Goal: Transaction & Acquisition: Purchase product/service

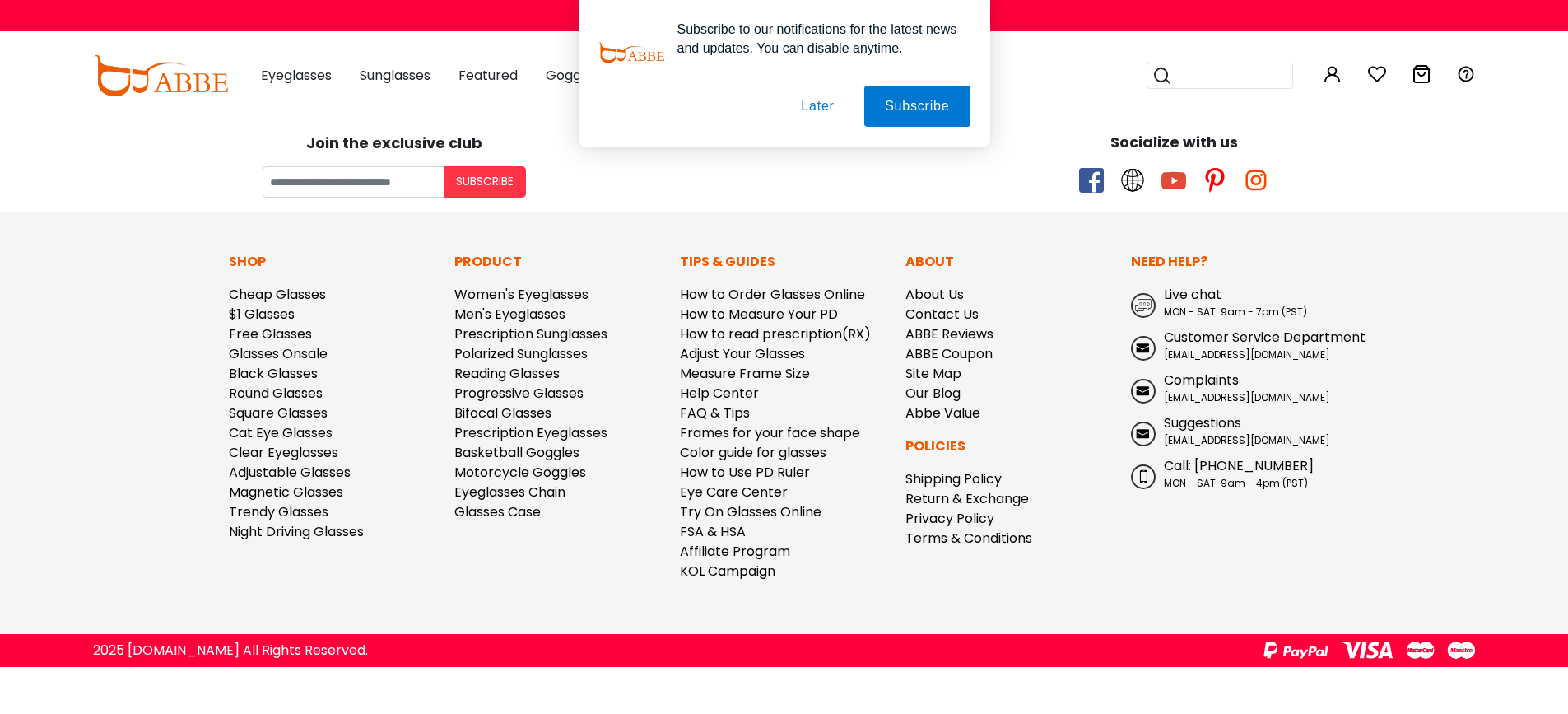
type input "**********"
click at [811, 101] on button "Later" at bounding box center [817, 106] width 74 height 41
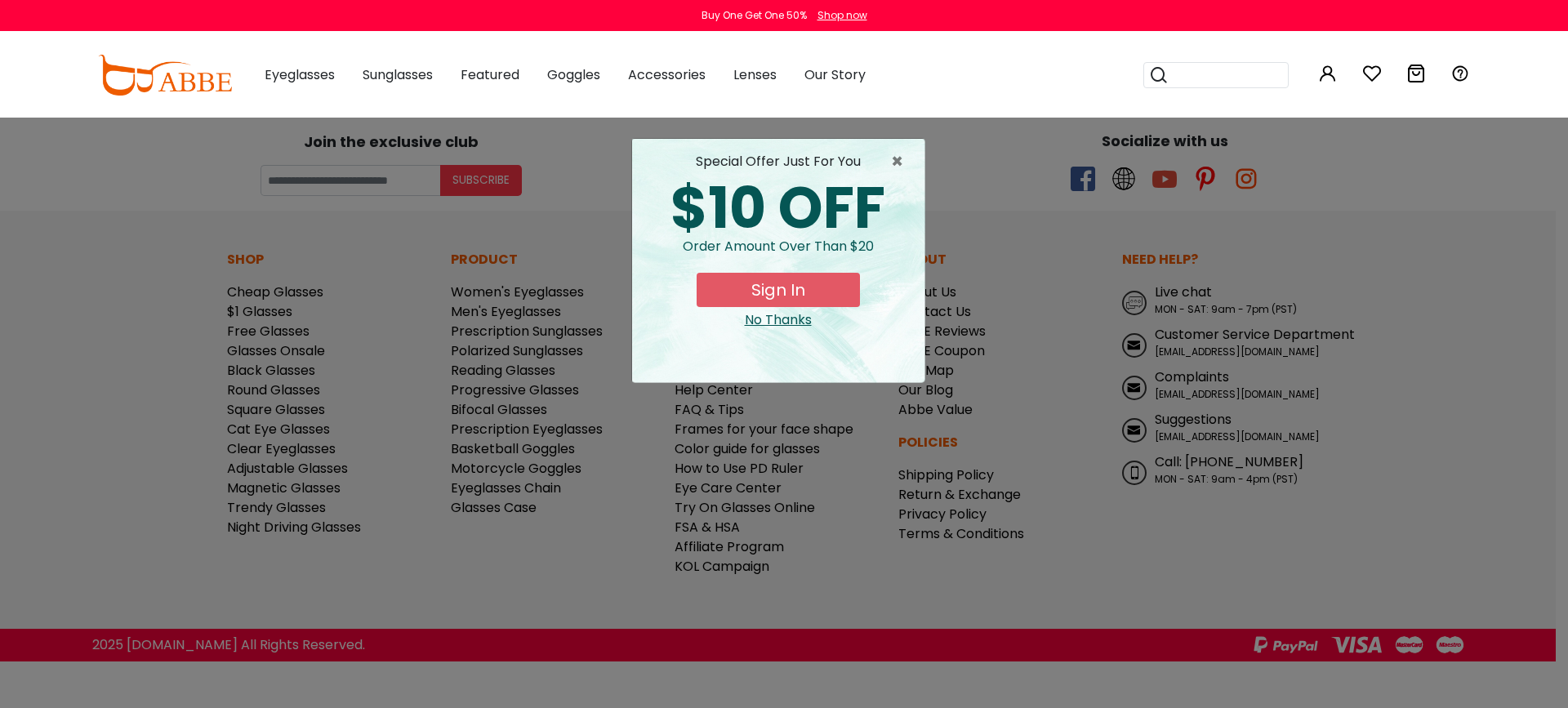
click at [758, 307] on button "Sign In" at bounding box center [778, 290] width 164 height 35
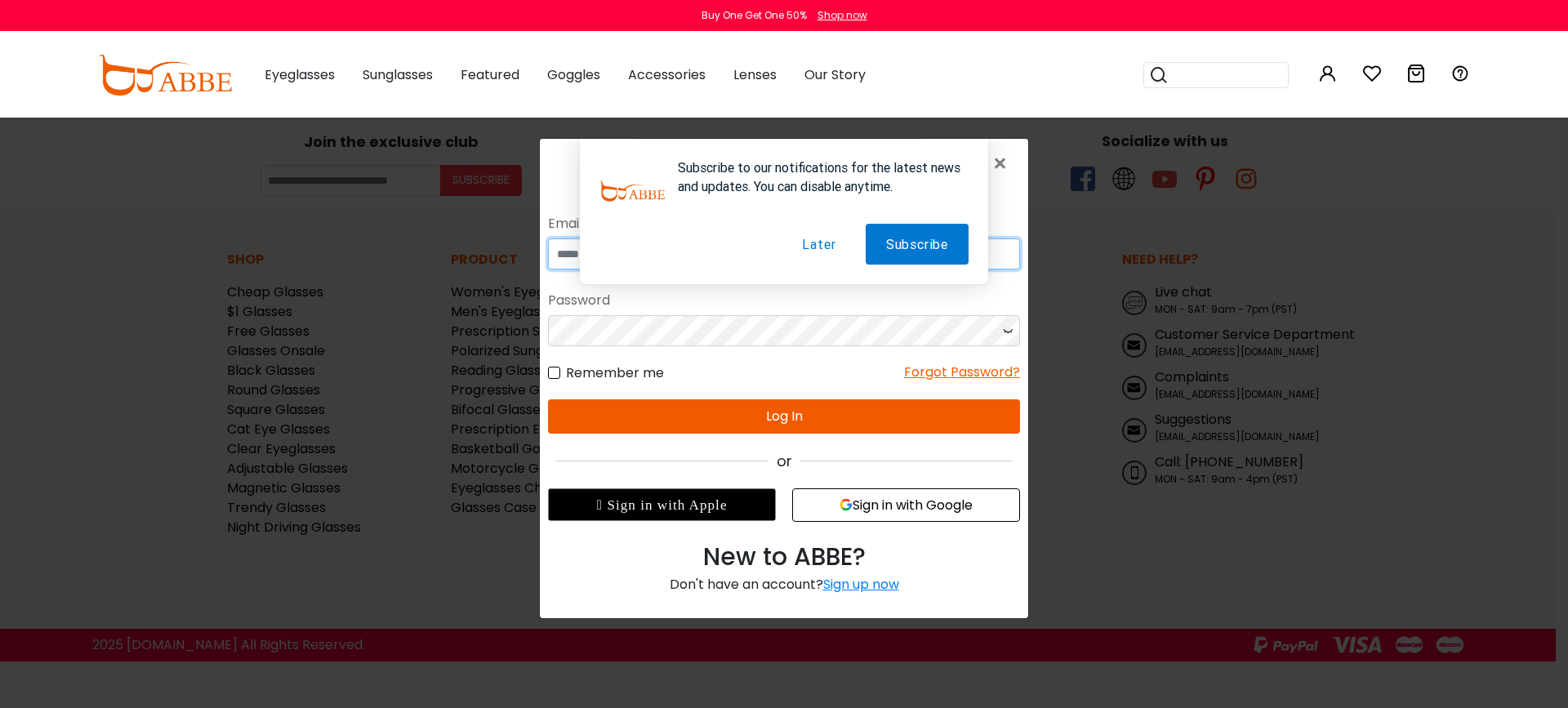
type input "**********"
click at [817, 243] on button "Later" at bounding box center [819, 244] width 74 height 41
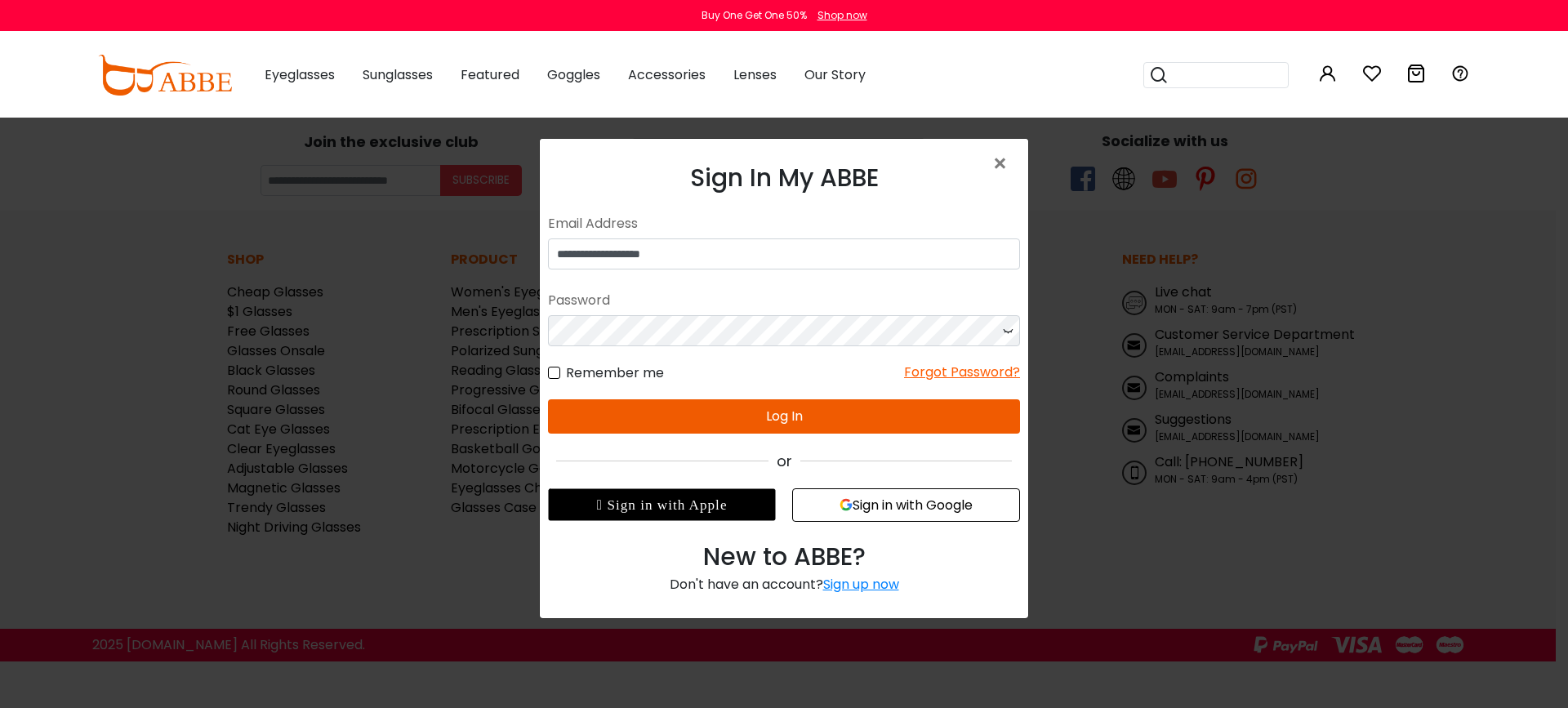
click at [668, 434] on button "Log In" at bounding box center [783, 416] width 472 height 35
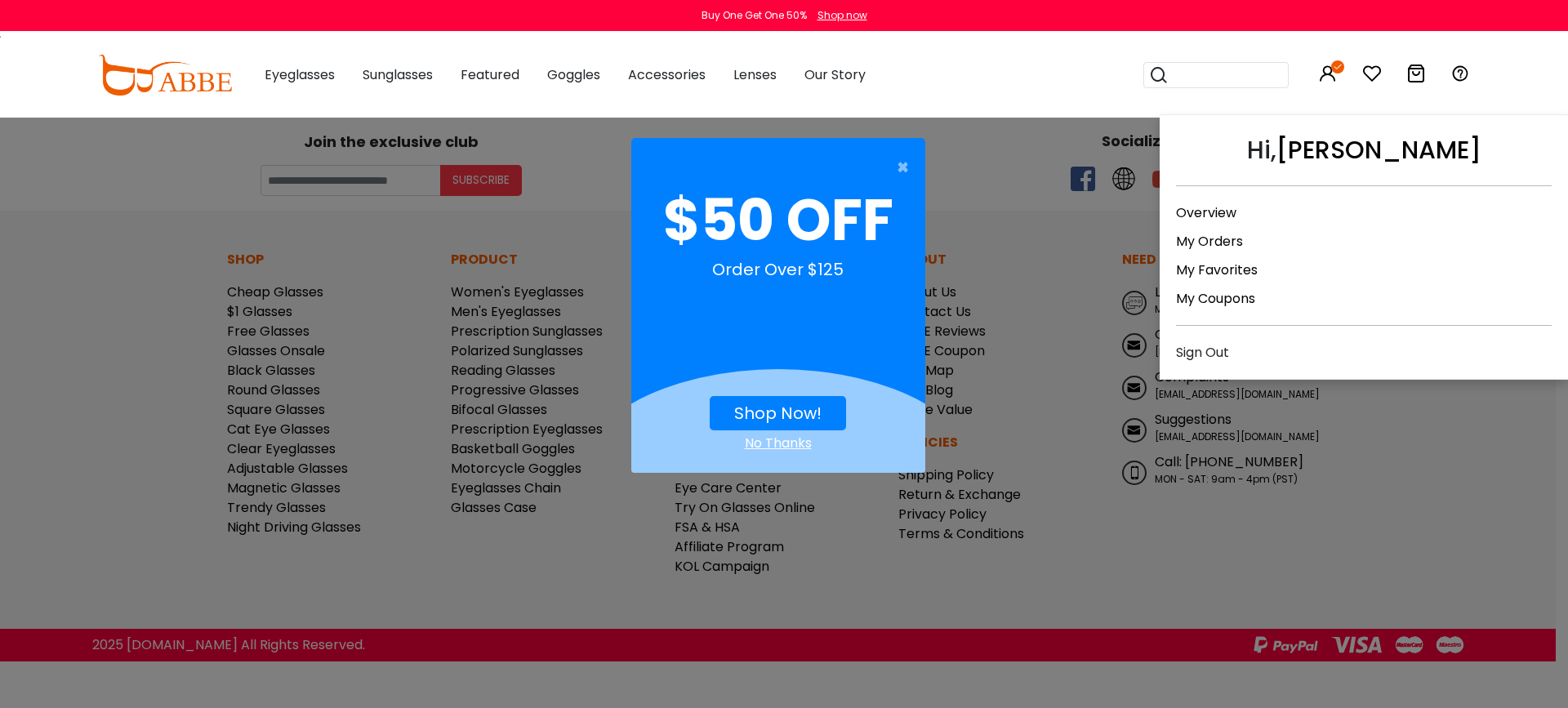
click at [1255, 308] on link "My Coupons" at bounding box center [1216, 299] width 80 height 19
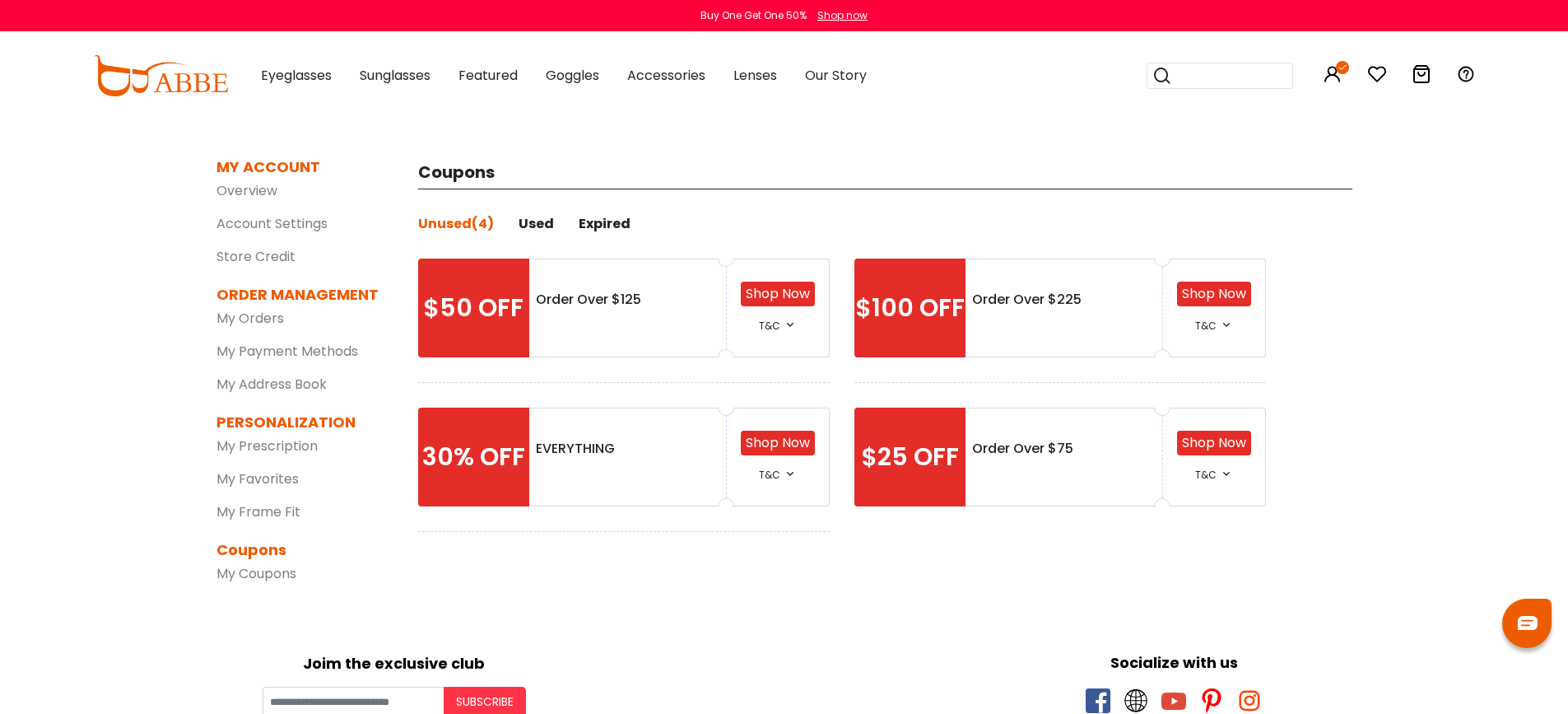
click at [471, 506] on div "30% OFF" at bounding box center [473, 457] width 111 height 99
click at [763, 452] on link "Shop Now" at bounding box center [778, 443] width 65 height 19
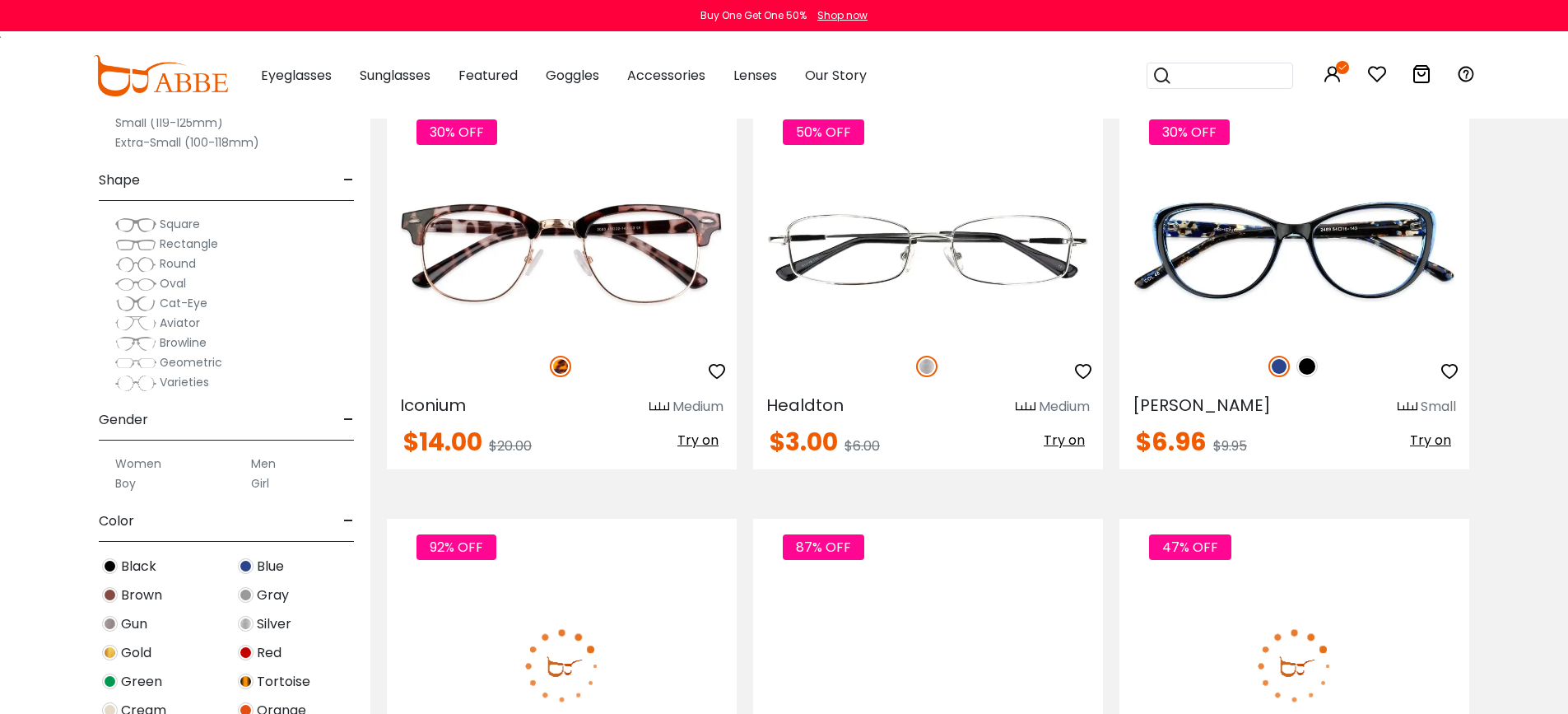
scroll to position [2388, 0]
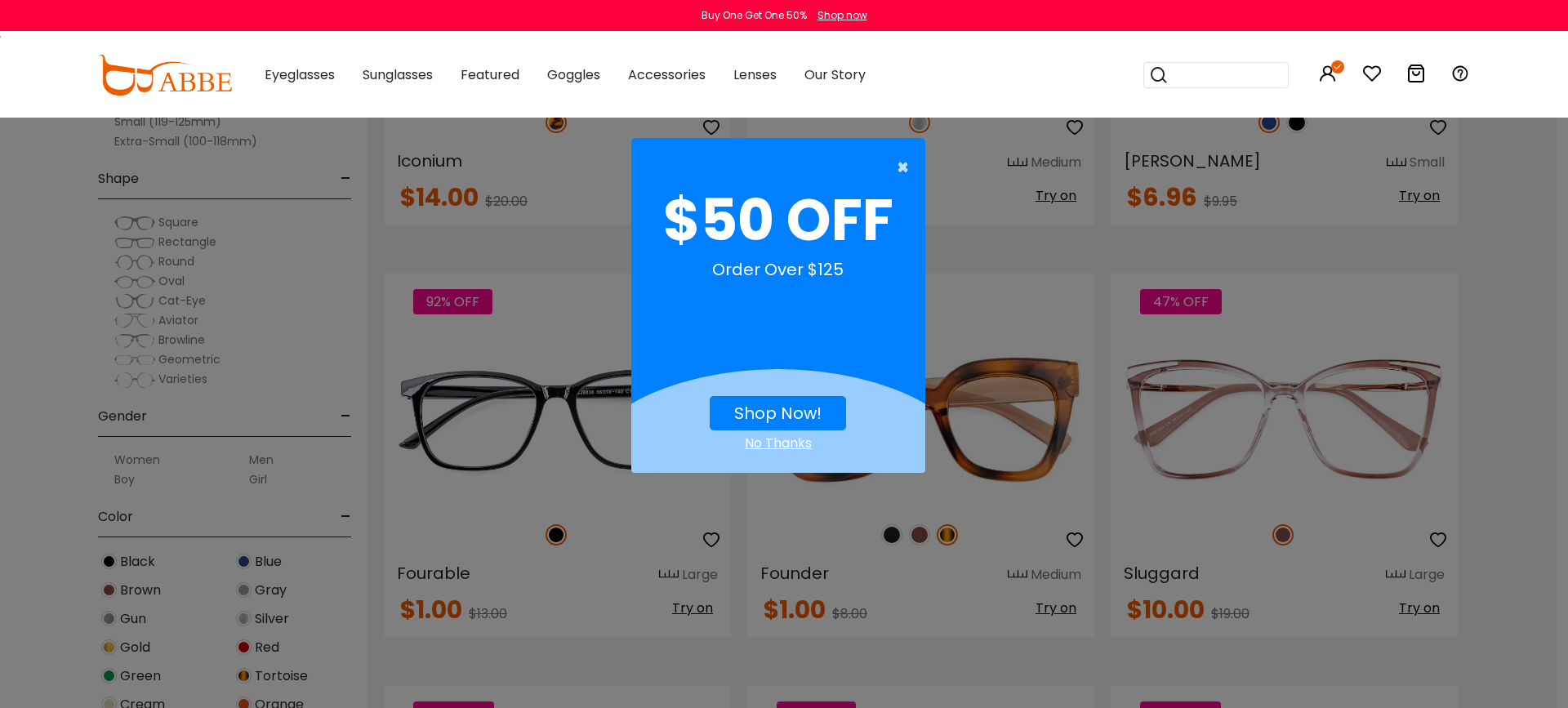
click at [899, 163] on span "×" at bounding box center [907, 168] width 21 height 33
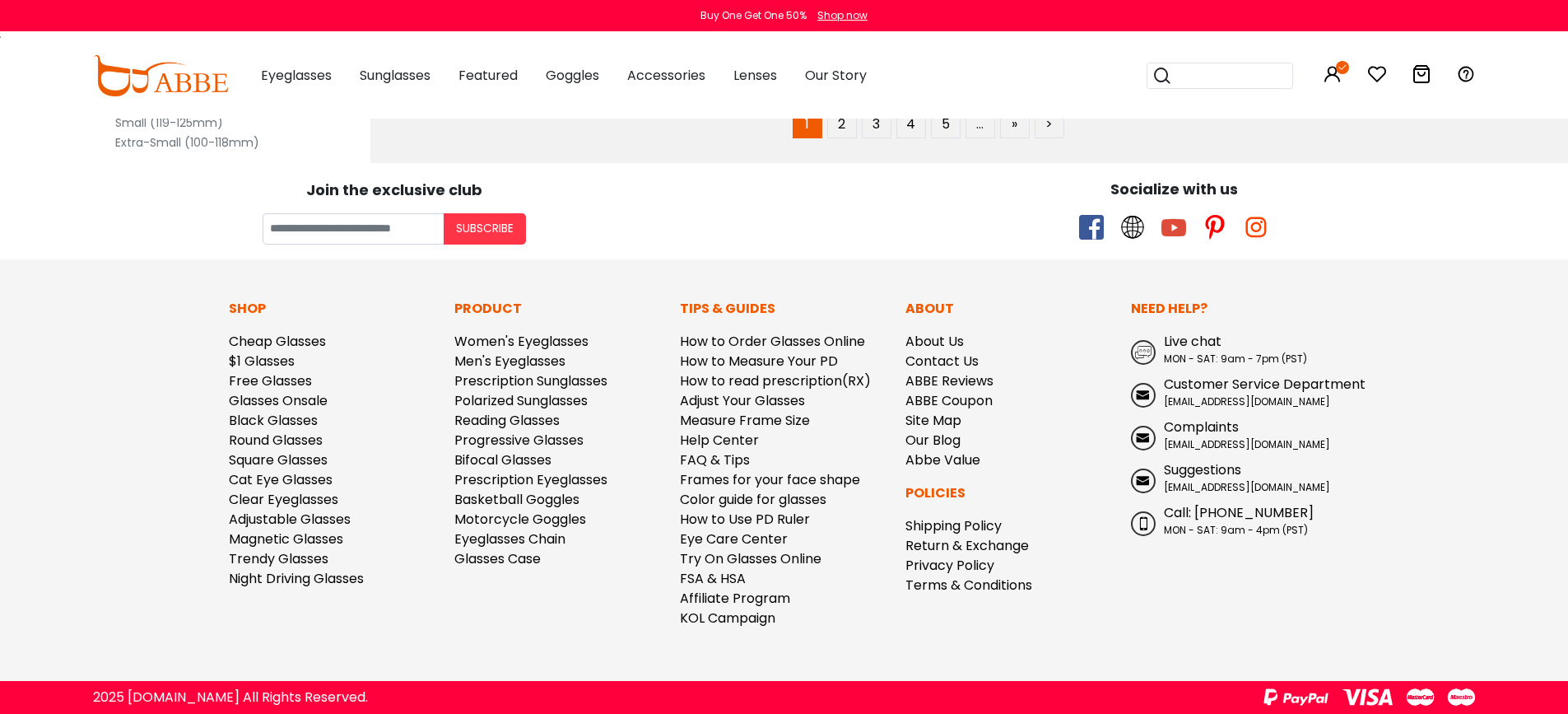
scroll to position [9965, 0]
click at [840, 139] on link "2" at bounding box center [842, 124] width 30 height 30
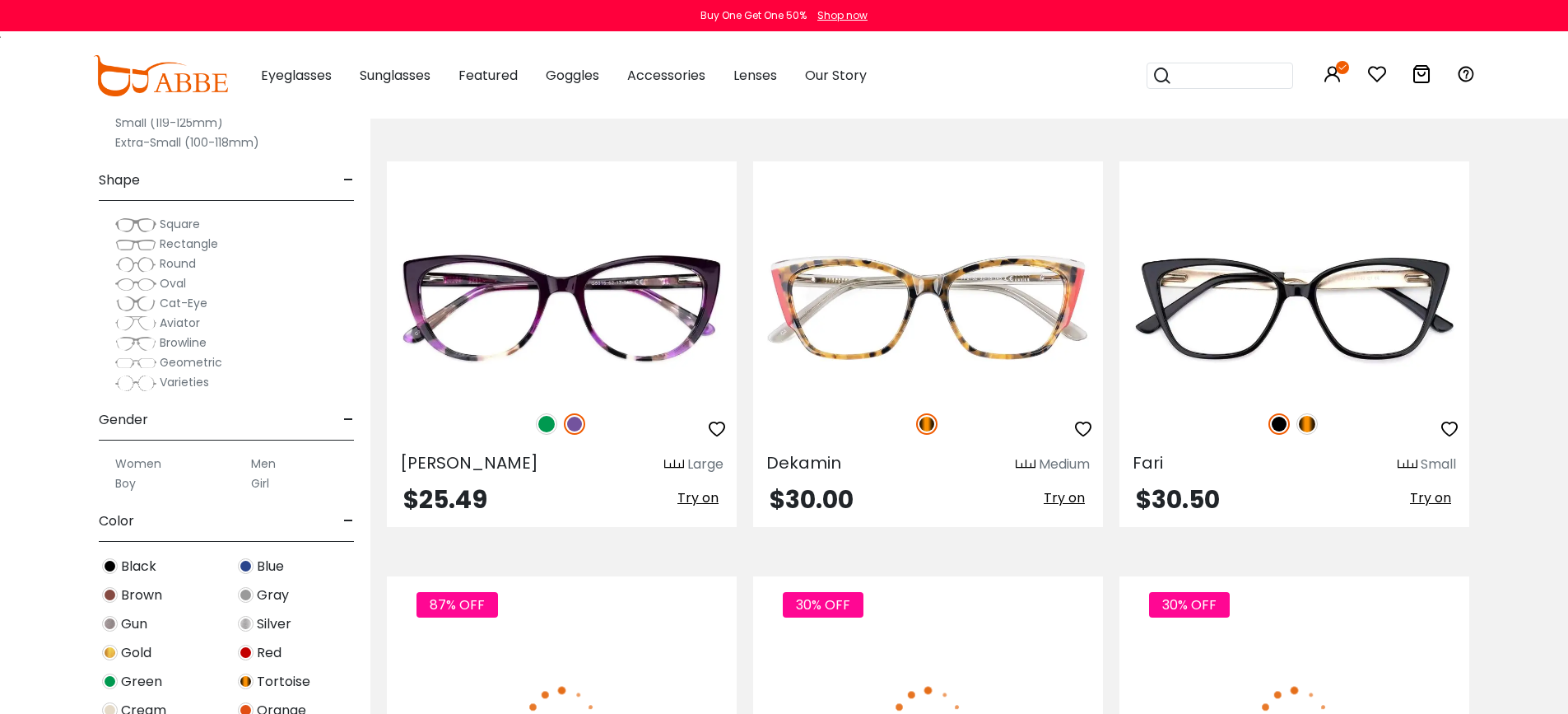
scroll to position [2882, 0]
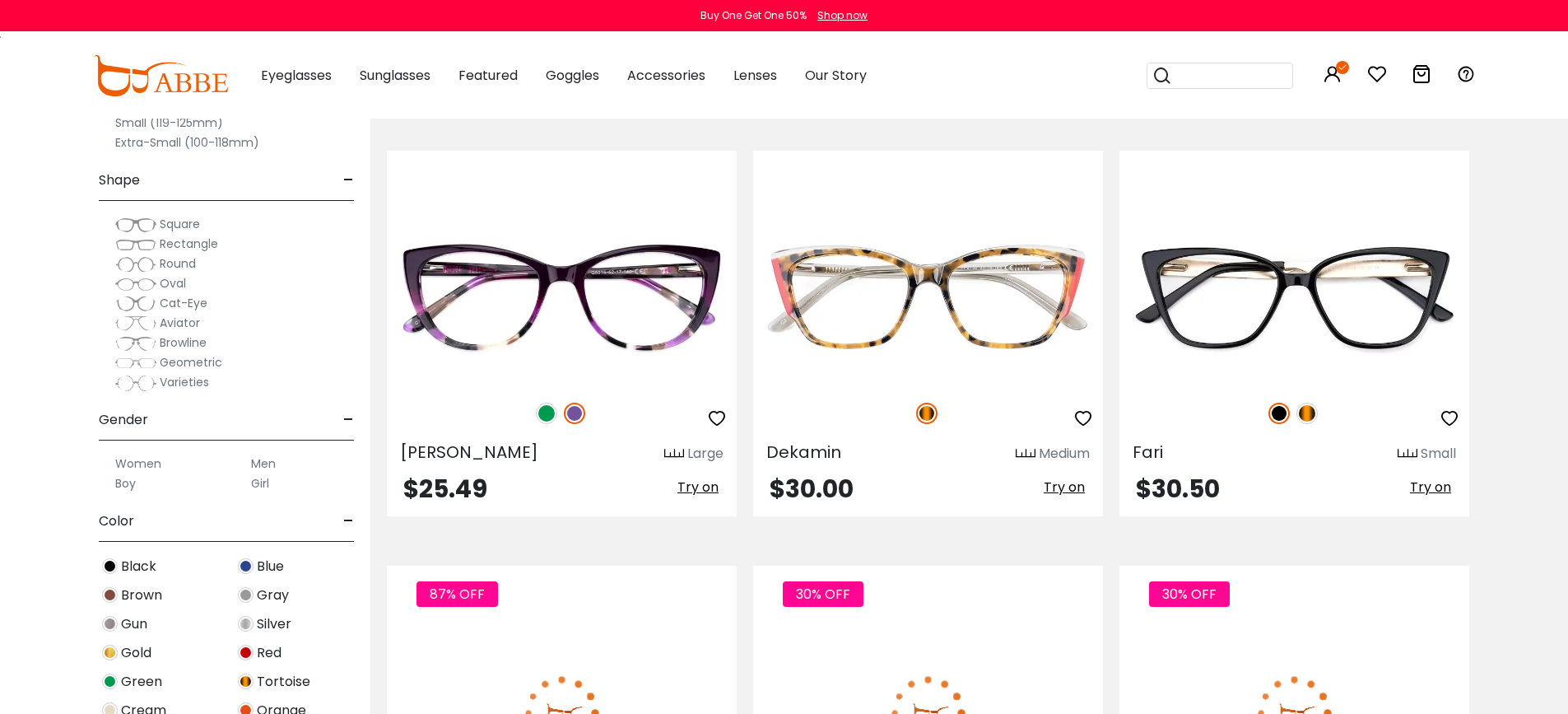
click at [1441, 13] on icon "button" at bounding box center [1449, 3] width 20 height 20
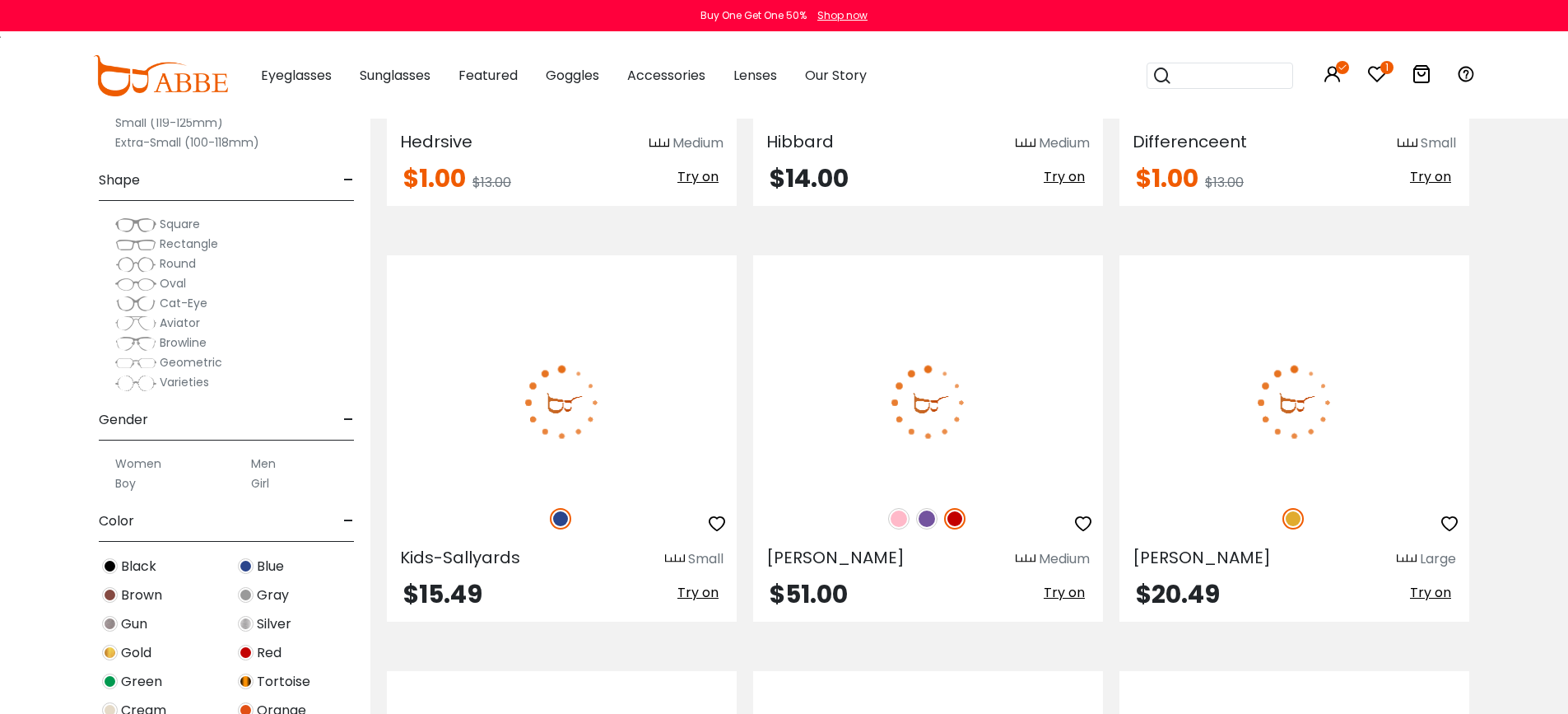
scroll to position [7412, 0]
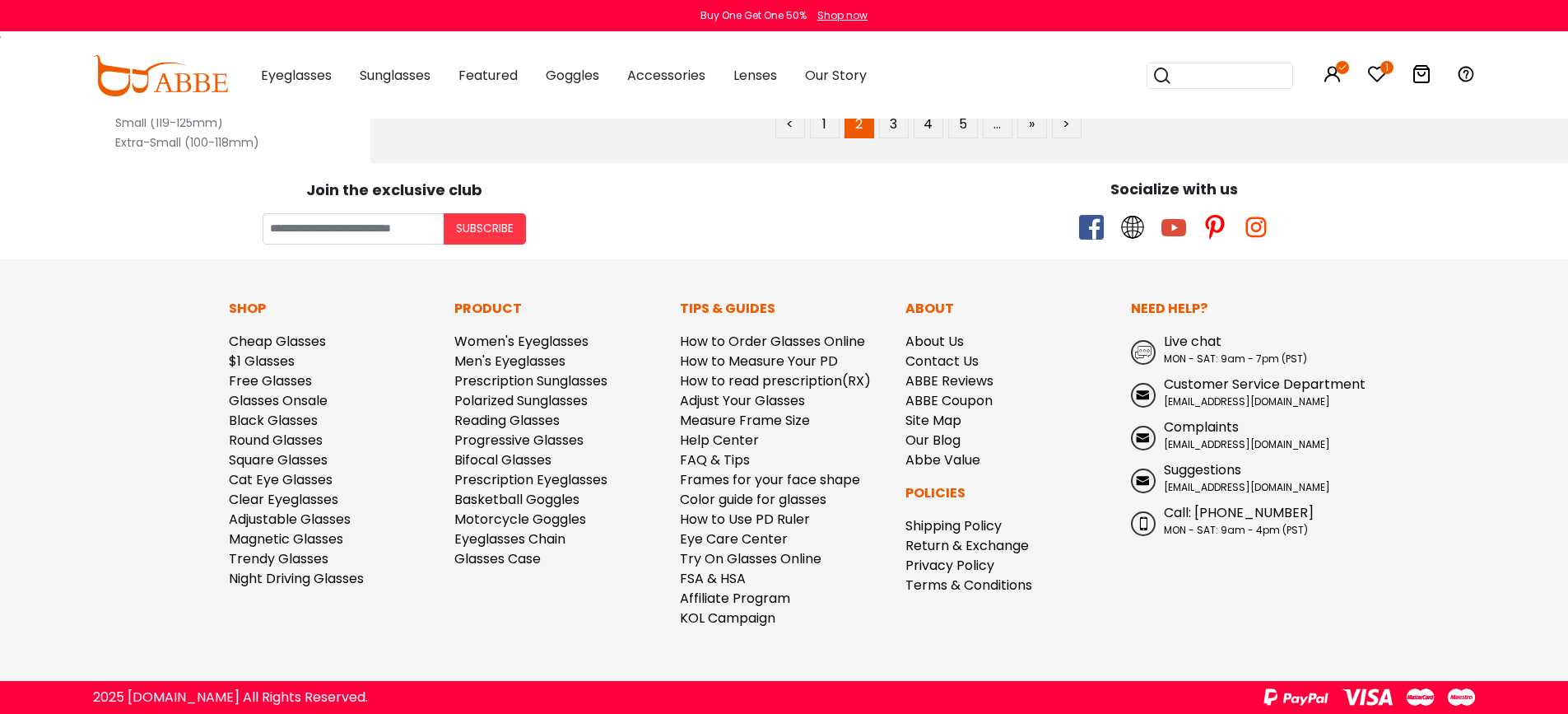
scroll to position [10130, 0]
click at [894, 139] on link "3" at bounding box center [894, 124] width 30 height 30
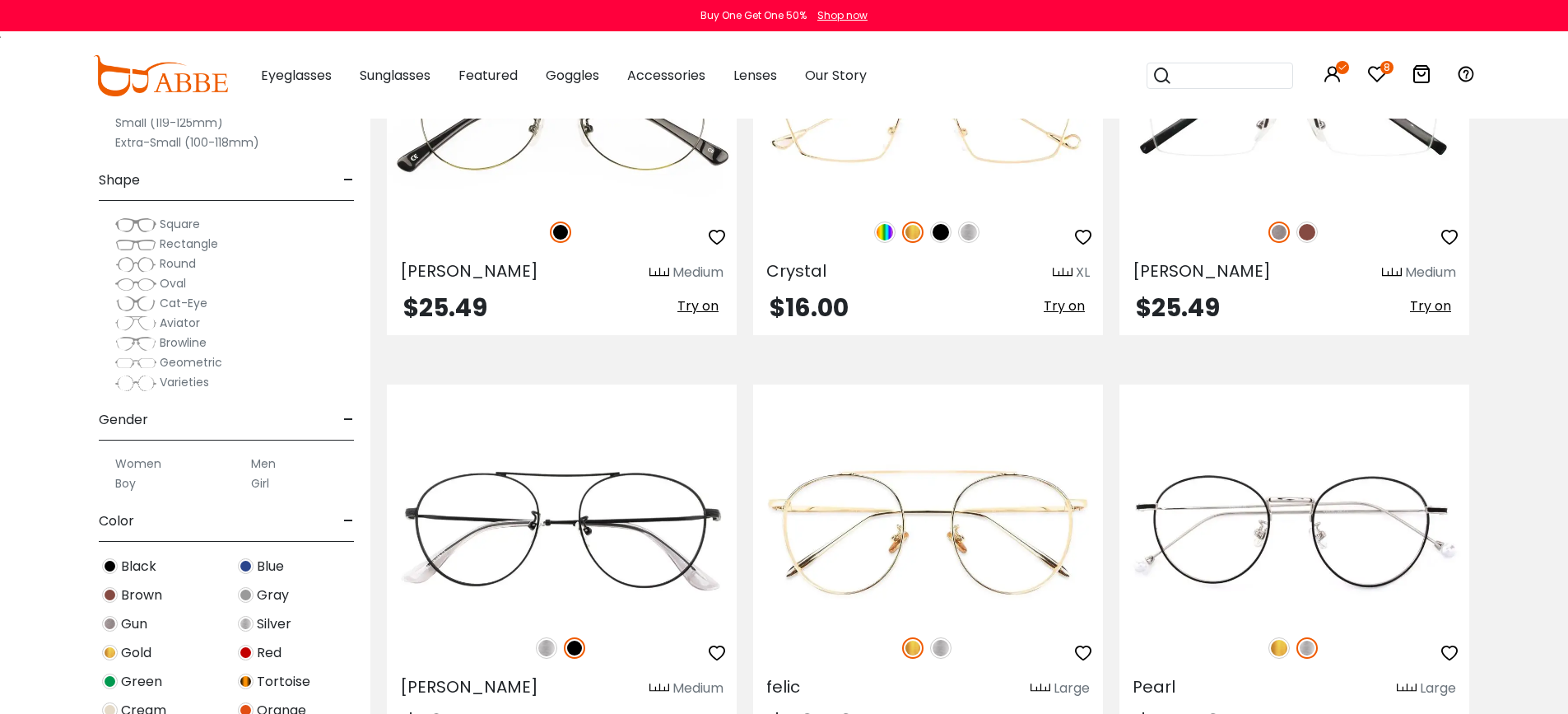
scroll to position [659, 0]
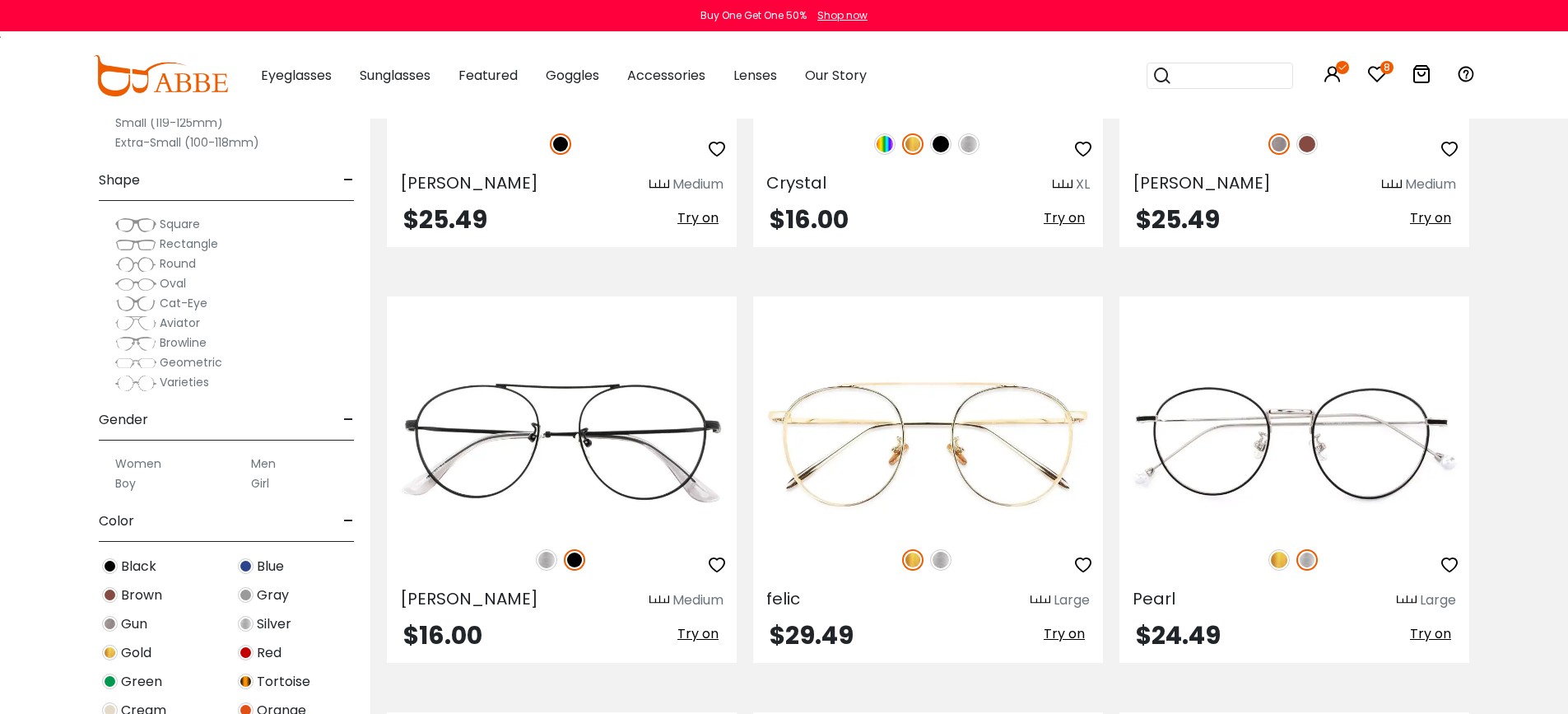
click at [129, 474] on label "Women" at bounding box center [138, 463] width 46 height 20
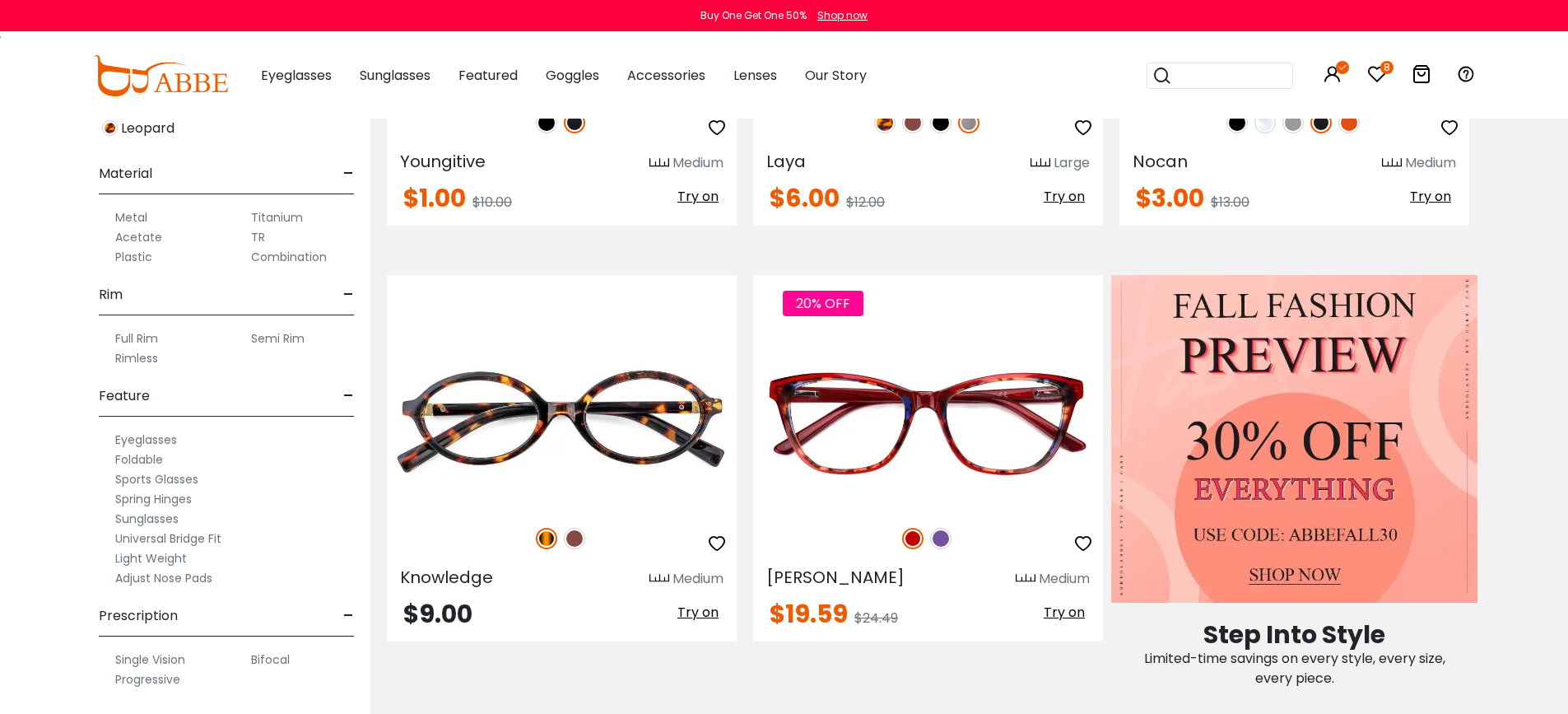
scroll to position [659, 0]
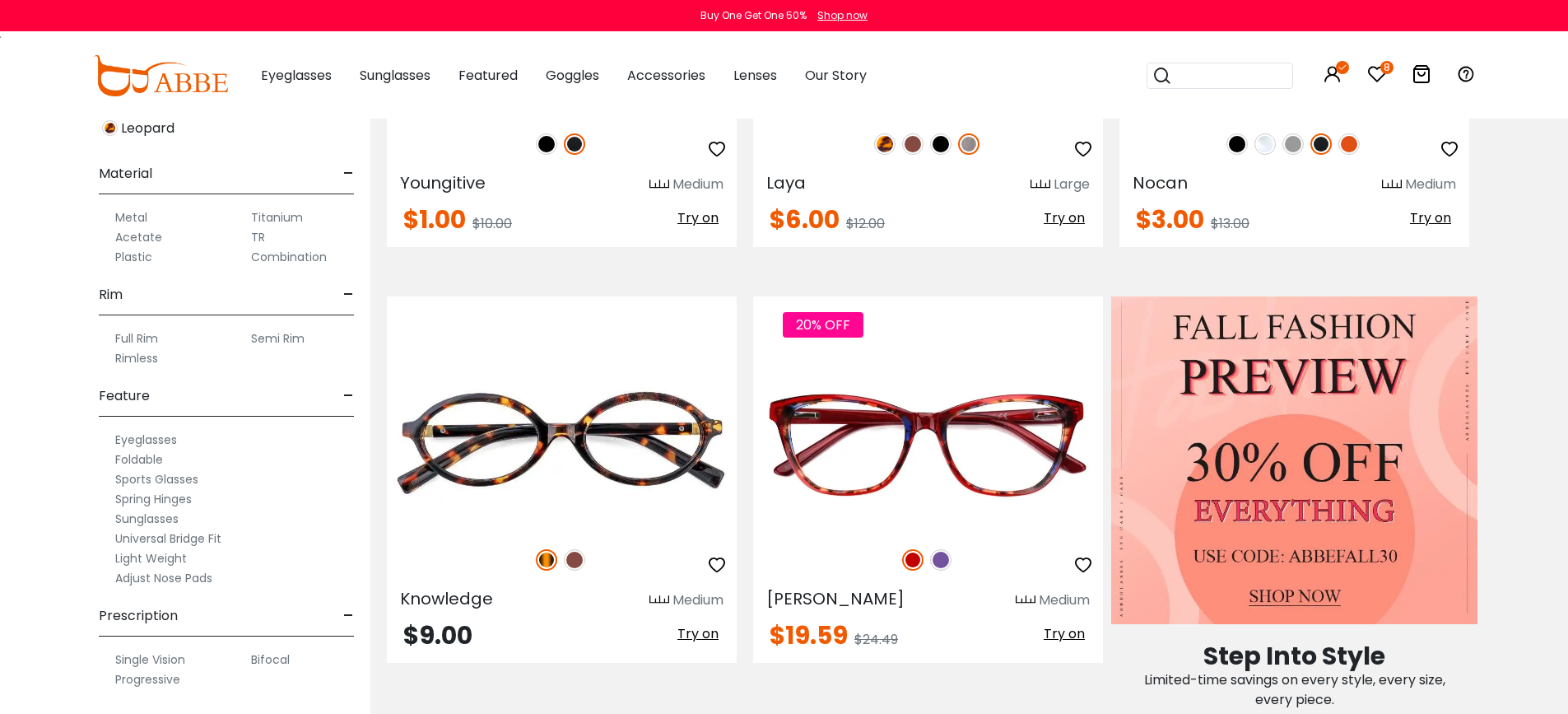
click at [134, 683] on label "Progressive" at bounding box center [147, 679] width 65 height 20
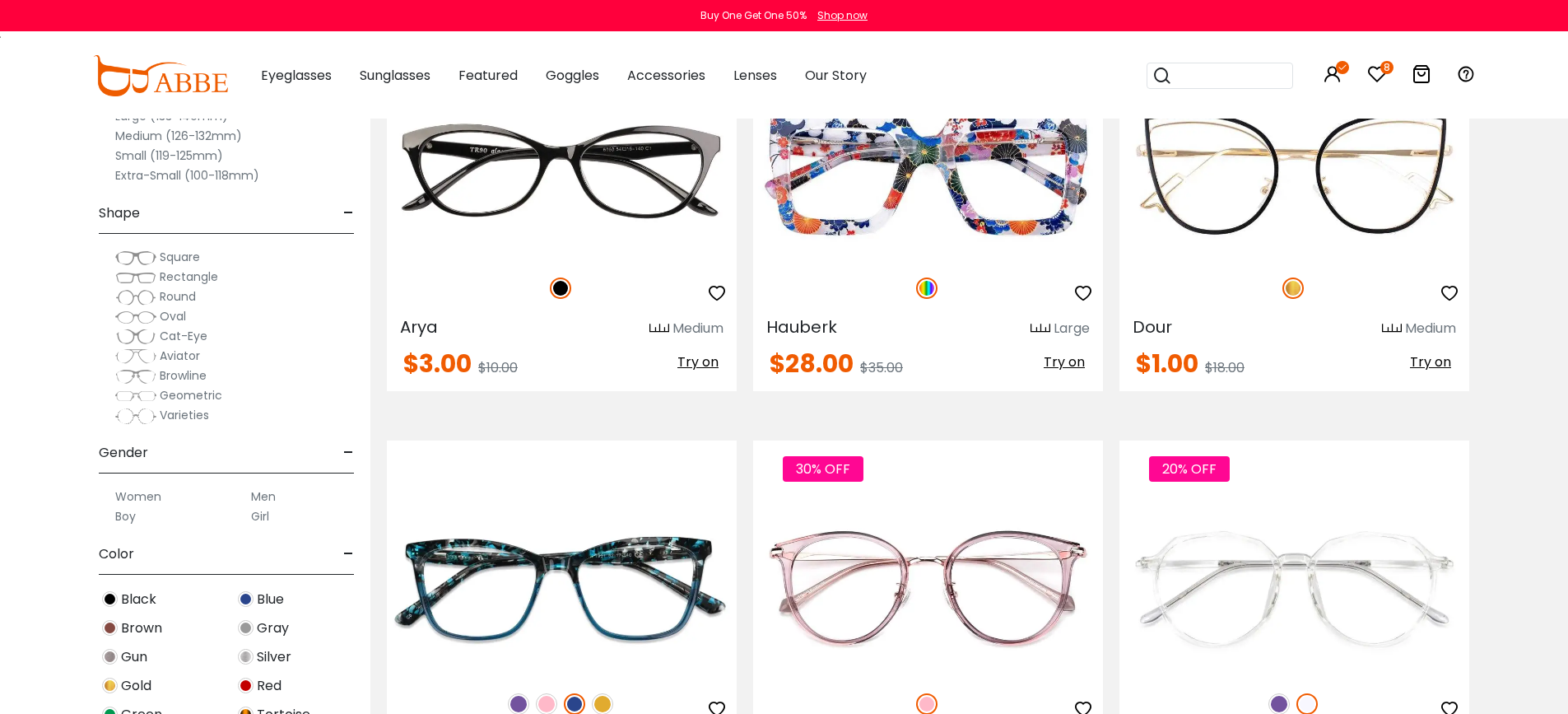
scroll to position [2553, 0]
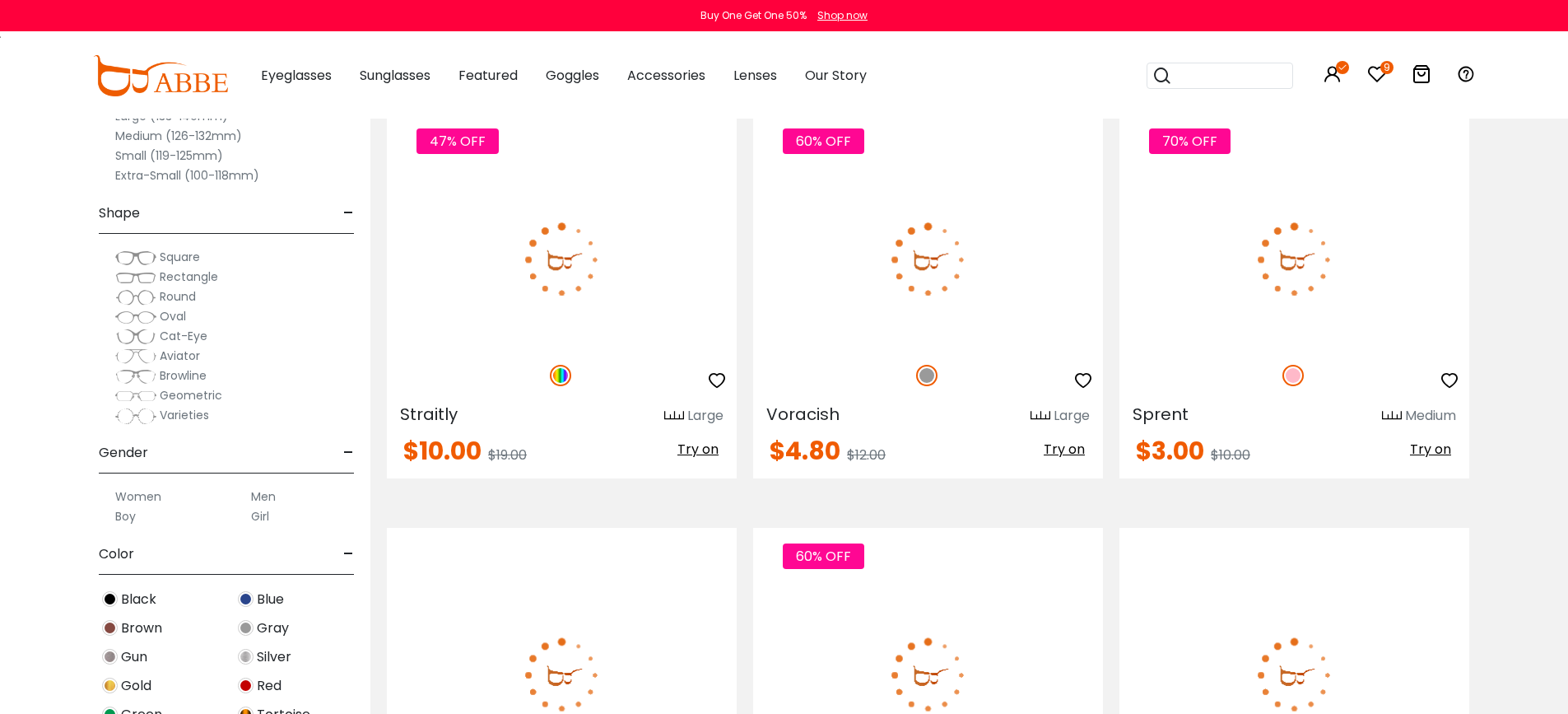
scroll to position [6424, 0]
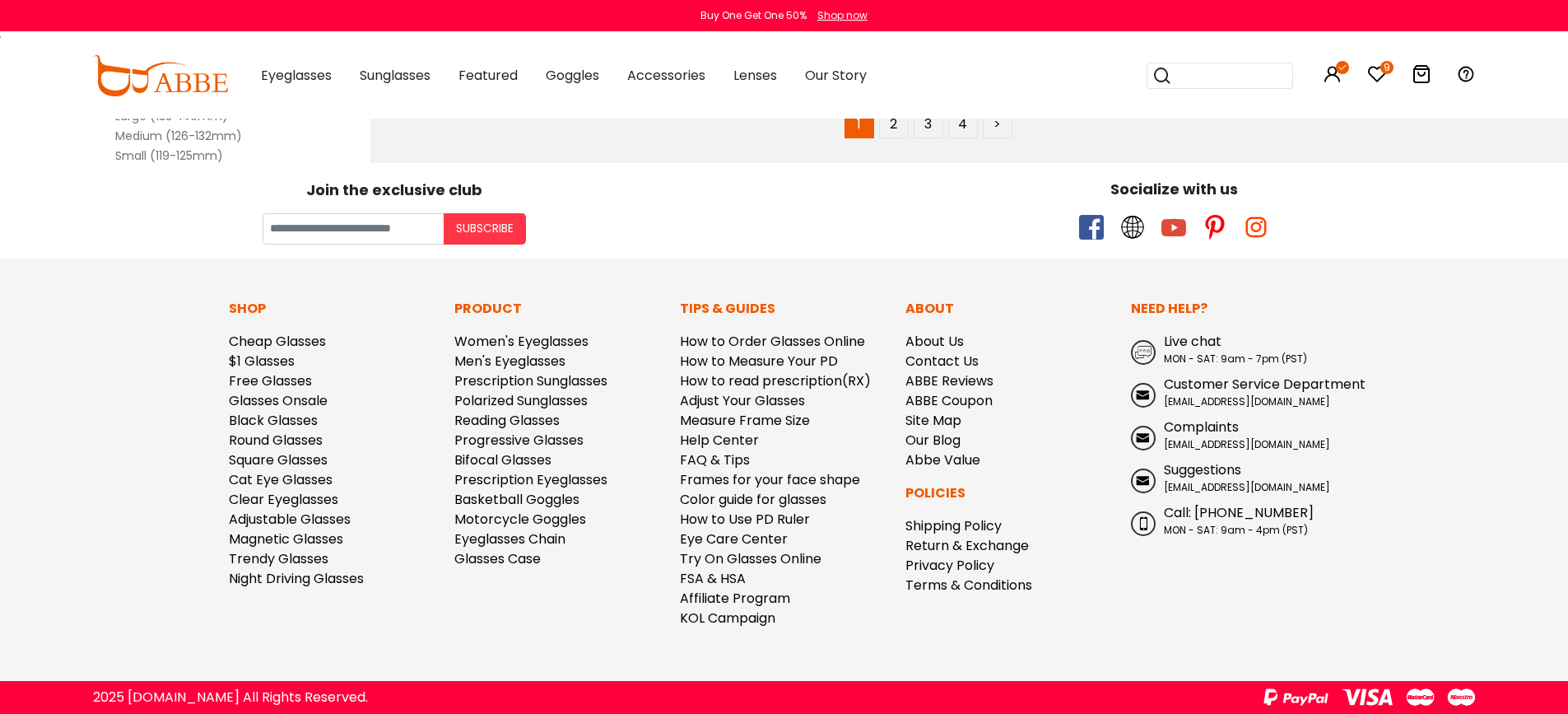
scroll to position [10459, 0]
click at [906, 139] on link "2" at bounding box center [894, 124] width 30 height 30
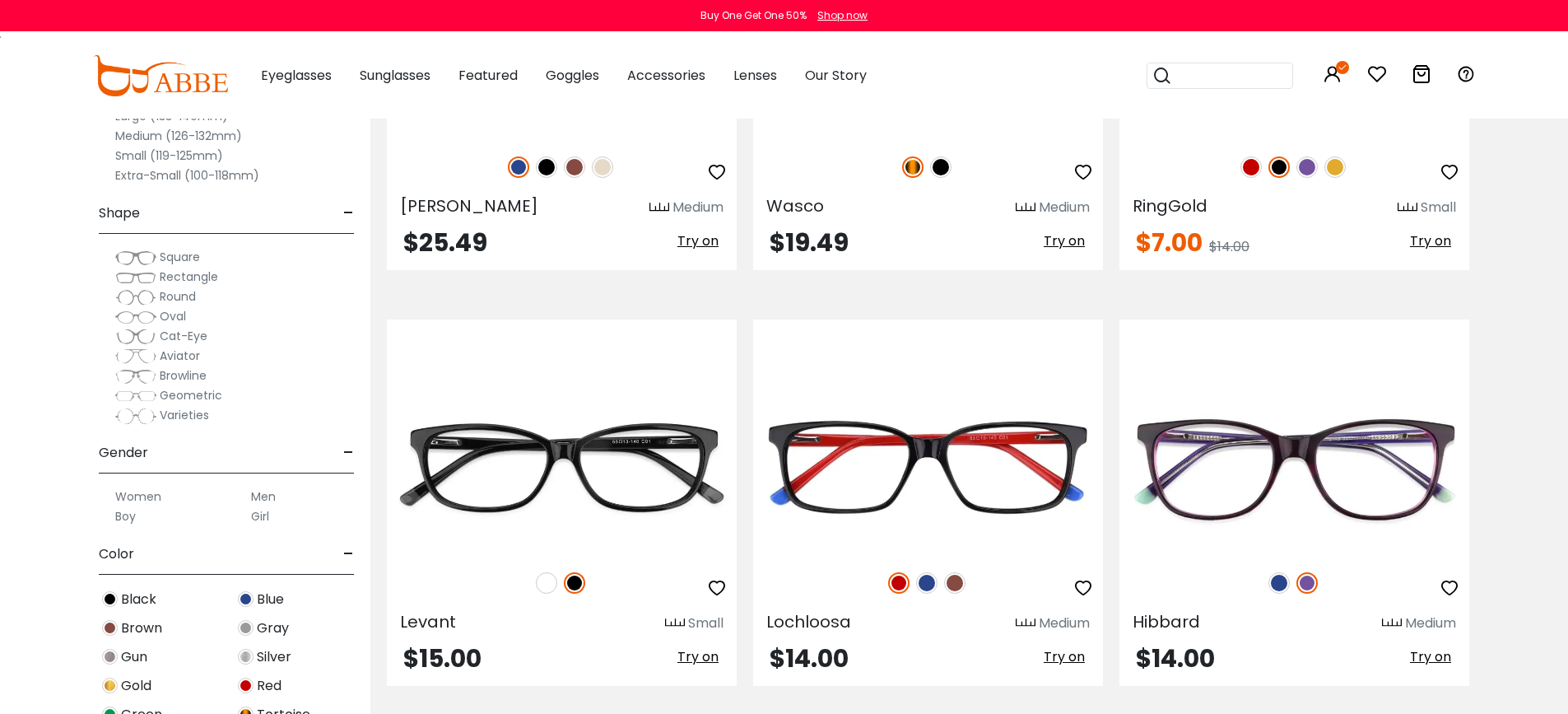
scroll to position [329, 0]
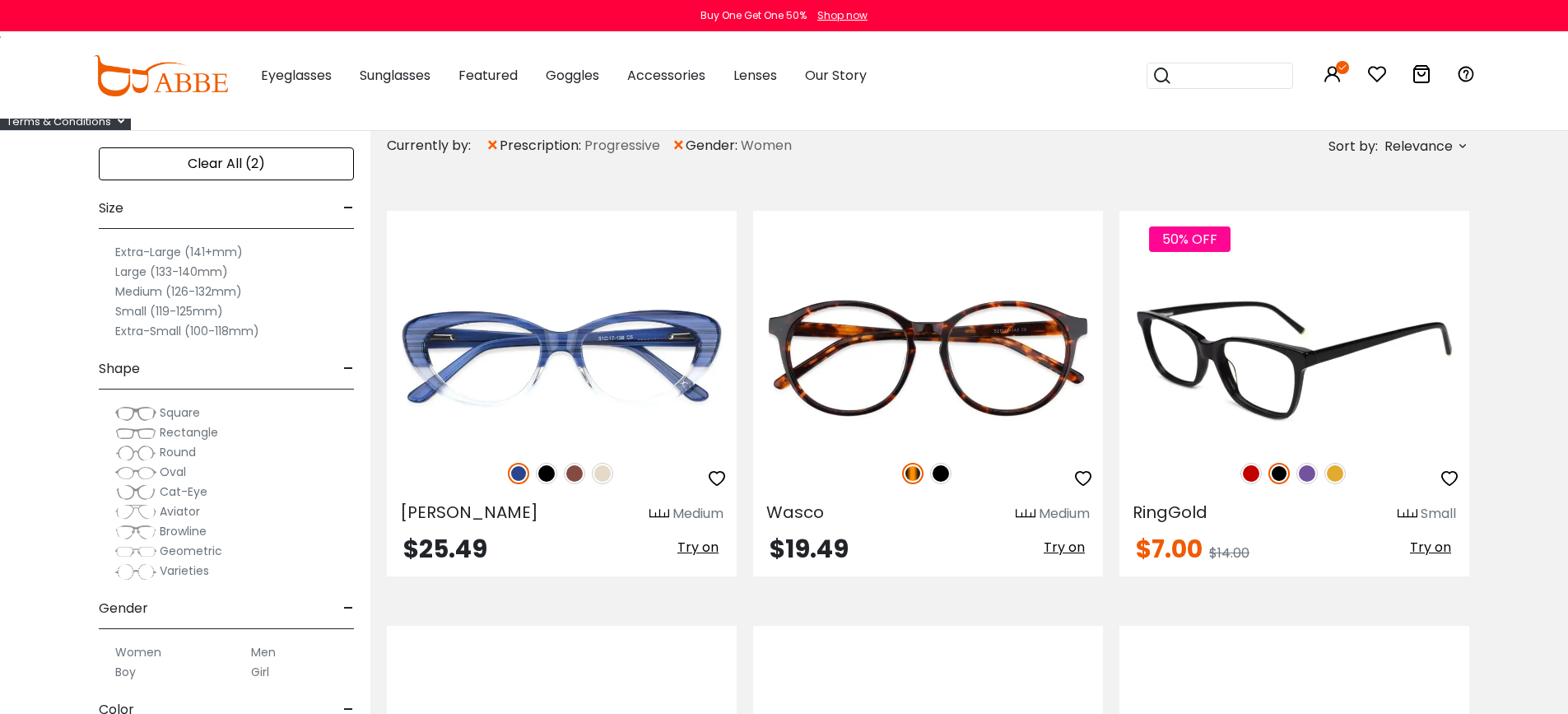
click at [1306, 484] on img at bounding box center [1307, 473] width 22 height 22
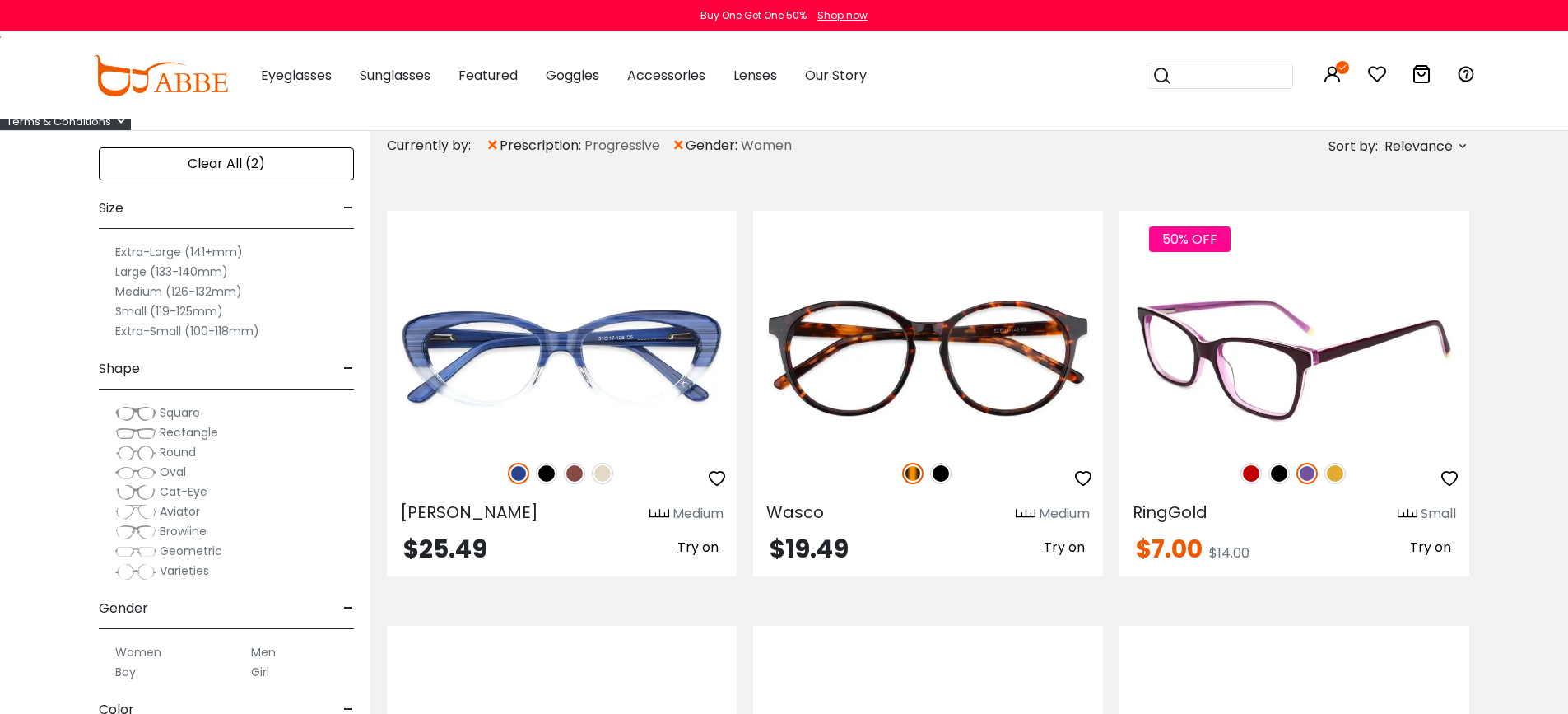
click at [1332, 484] on img at bounding box center [1335, 473] width 22 height 22
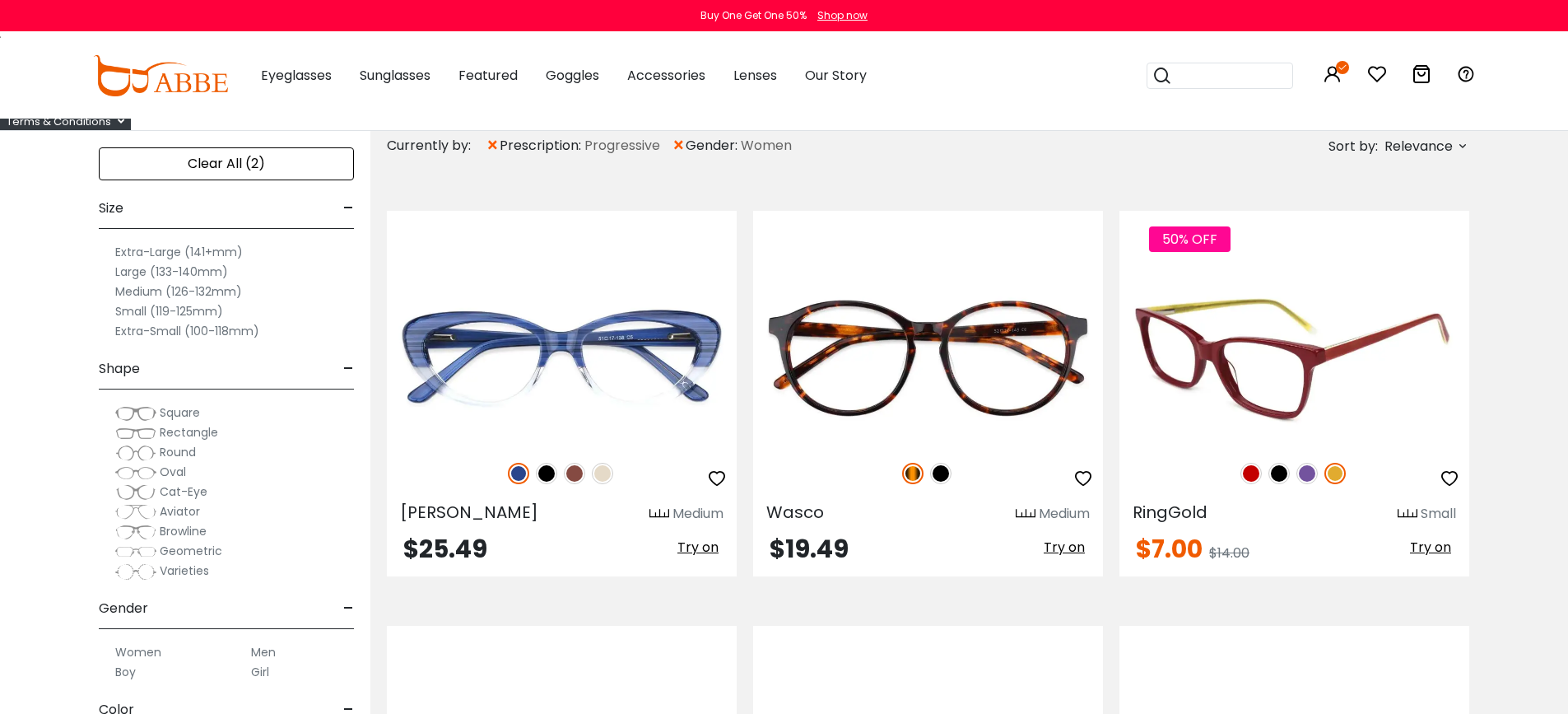
click at [1274, 484] on img at bounding box center [1279, 473] width 22 height 22
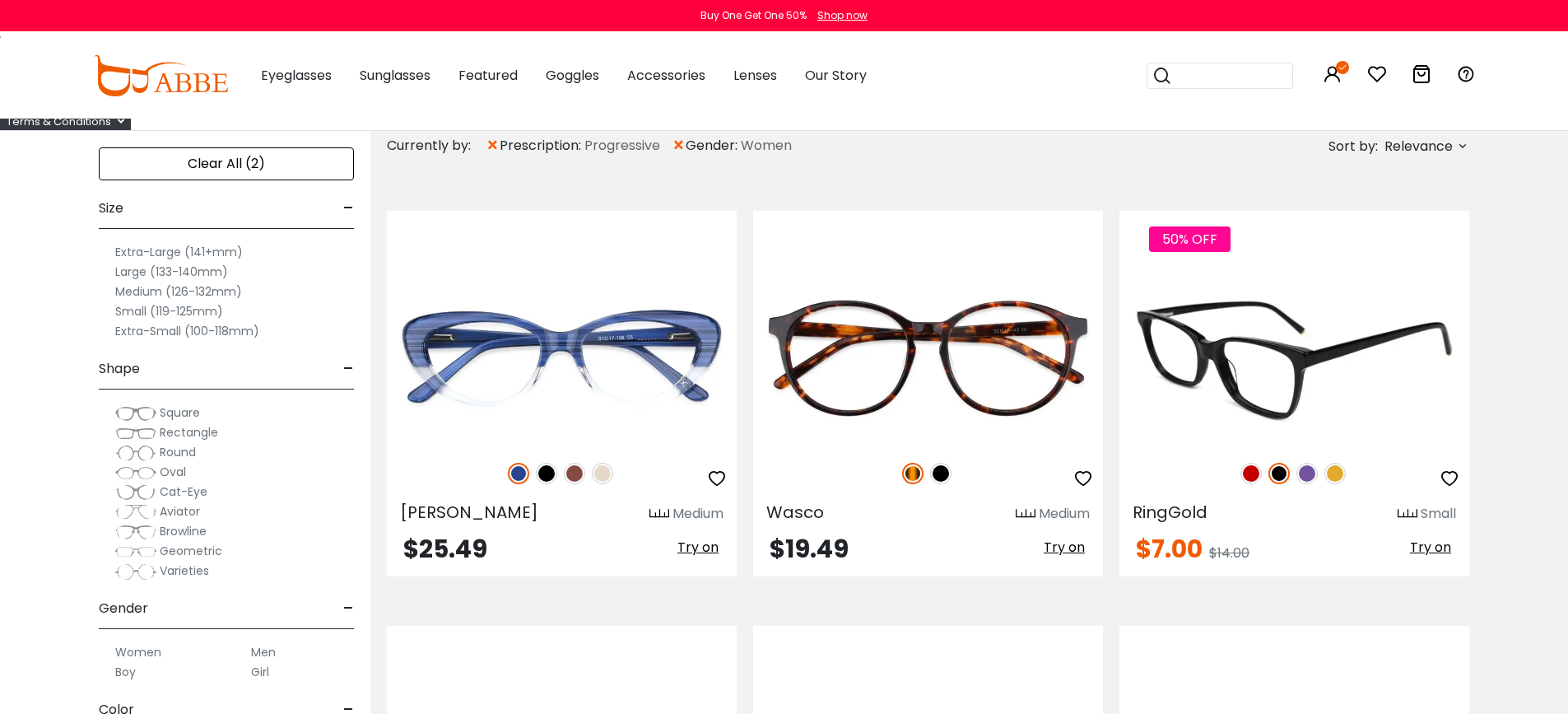
click at [1245, 484] on img at bounding box center [1251, 473] width 22 height 22
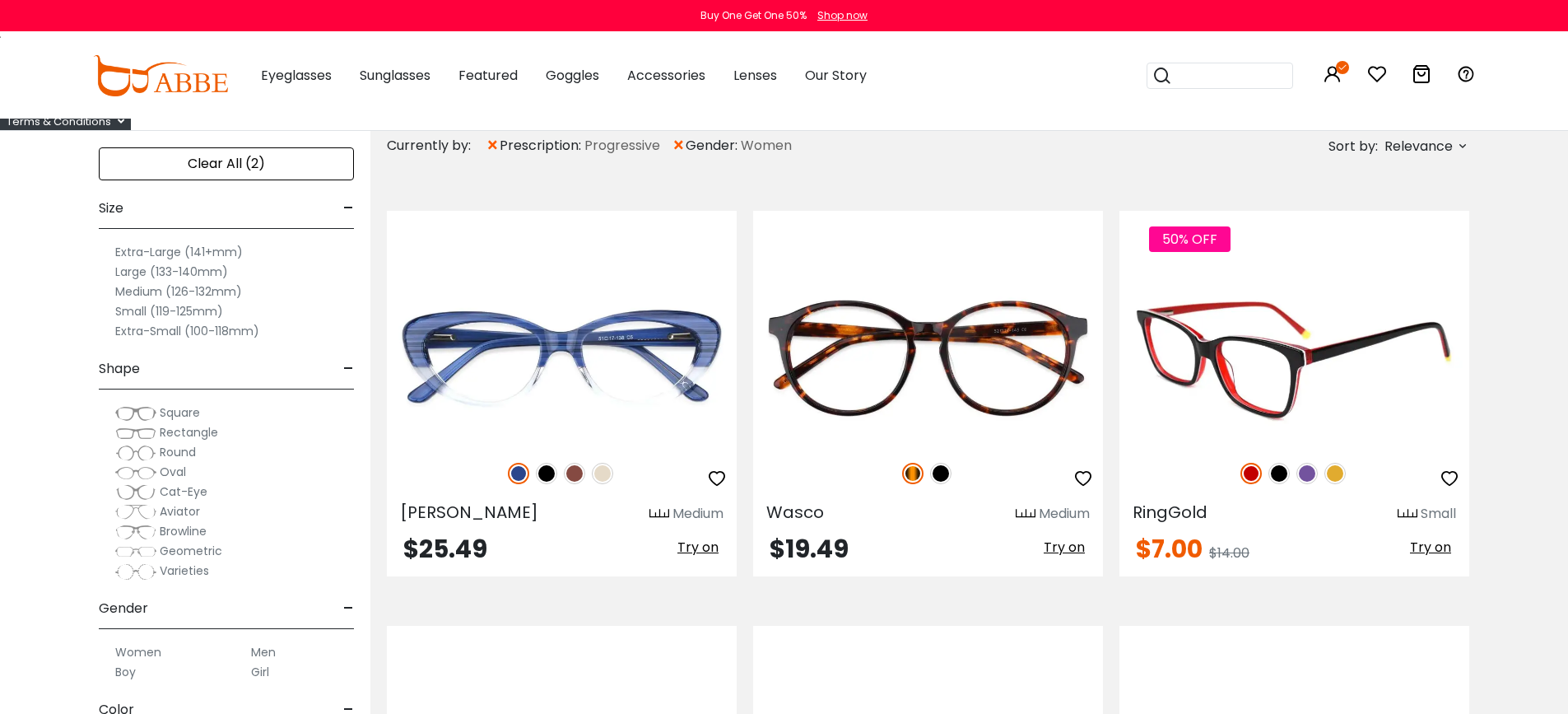
click at [1306, 484] on img at bounding box center [1307, 473] width 22 height 22
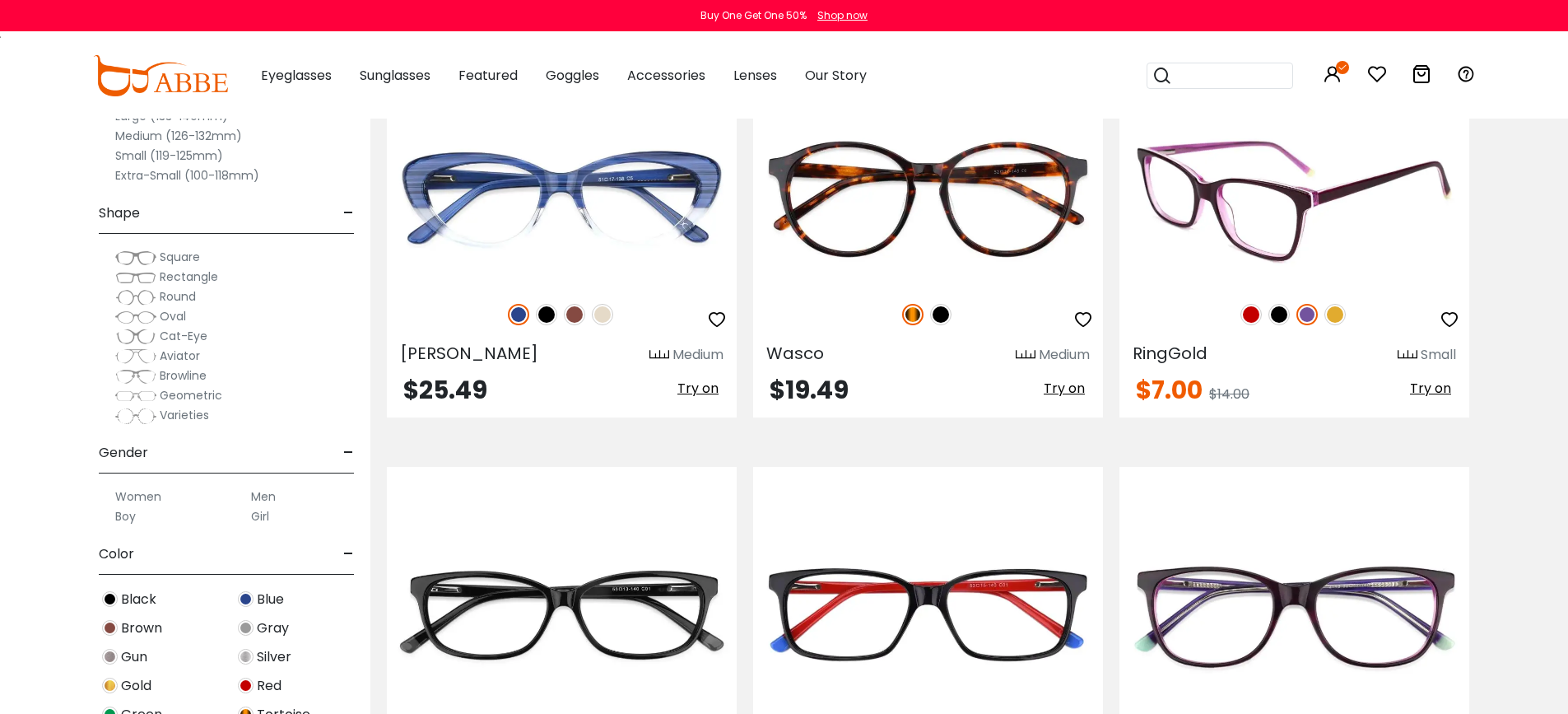
scroll to position [494, 0]
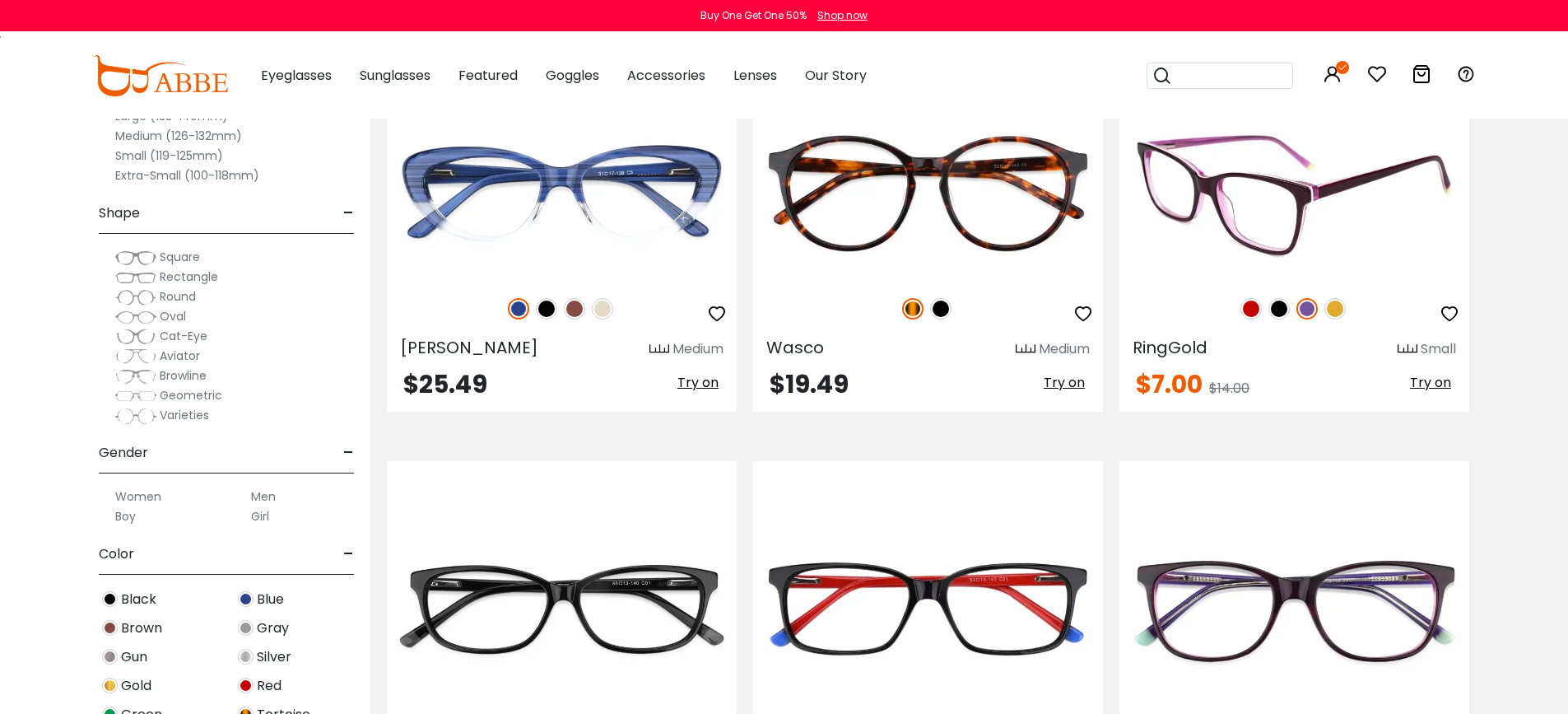
click at [1398, 356] on img at bounding box center [1407, 349] width 20 height 12
click at [1421, 359] on div "Small" at bounding box center [1439, 349] width 36 height 20
click at [1453, 329] on button "button" at bounding box center [1450, 314] width 30 height 31
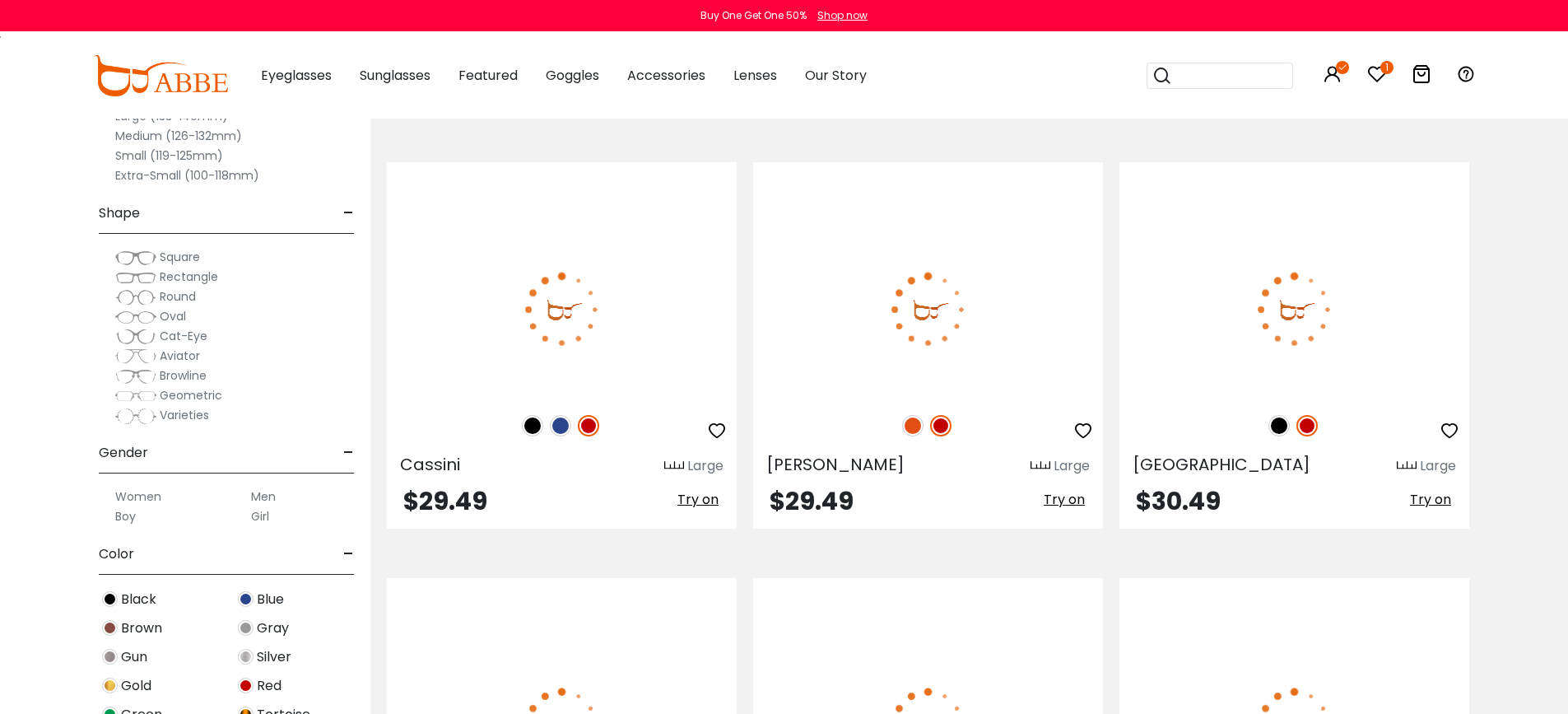
scroll to position [7494, 0]
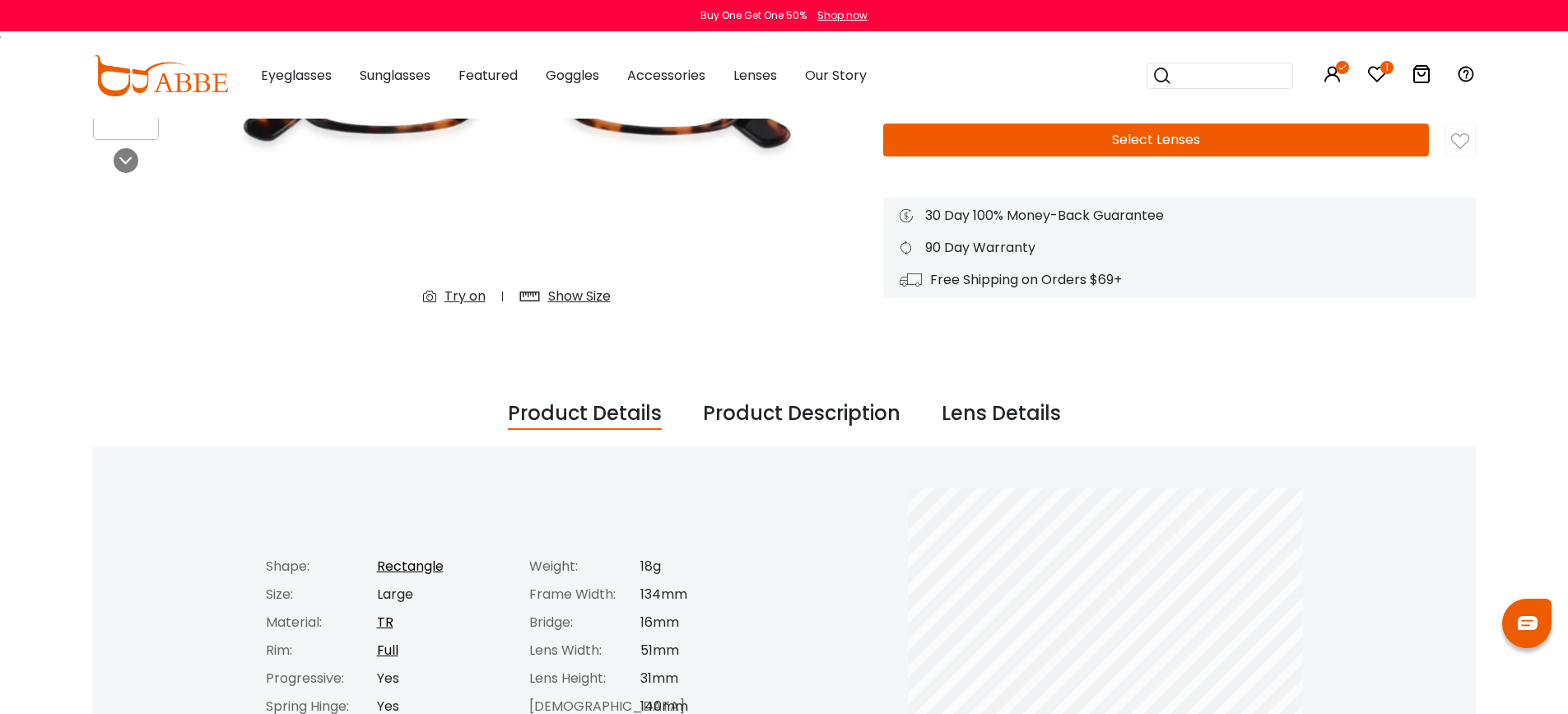
scroll to position [165, 0]
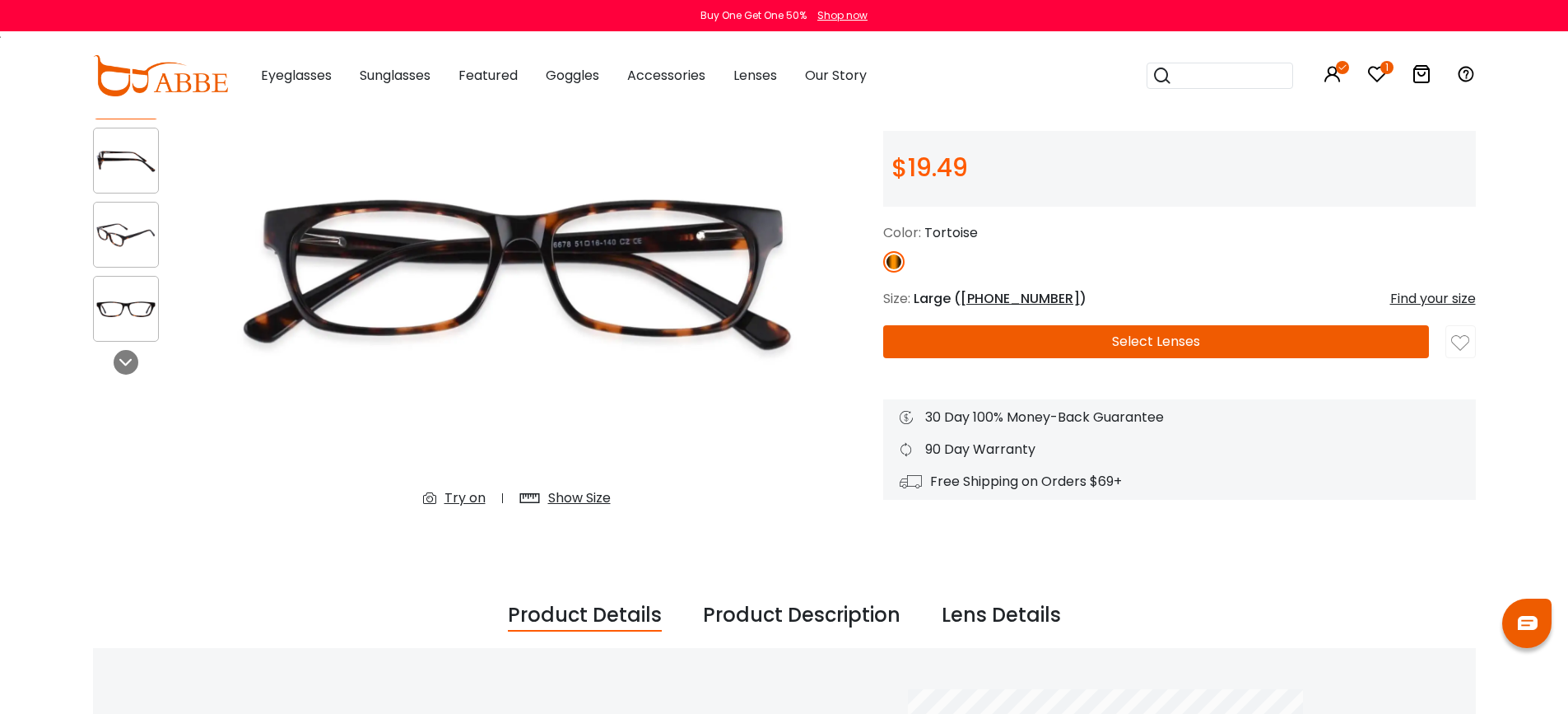
click at [1462, 353] on img at bounding box center [1460, 343] width 18 height 18
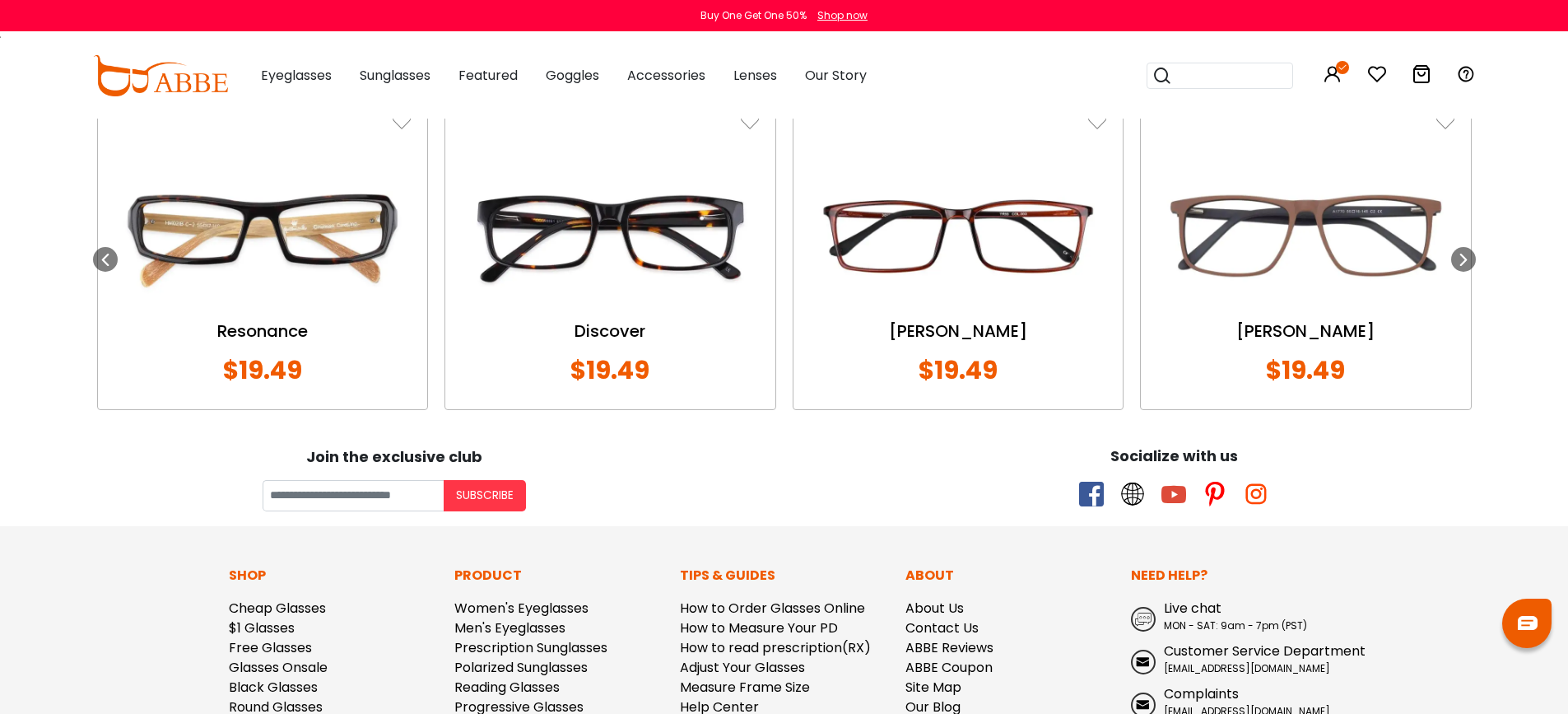
scroll to position [1400, 0]
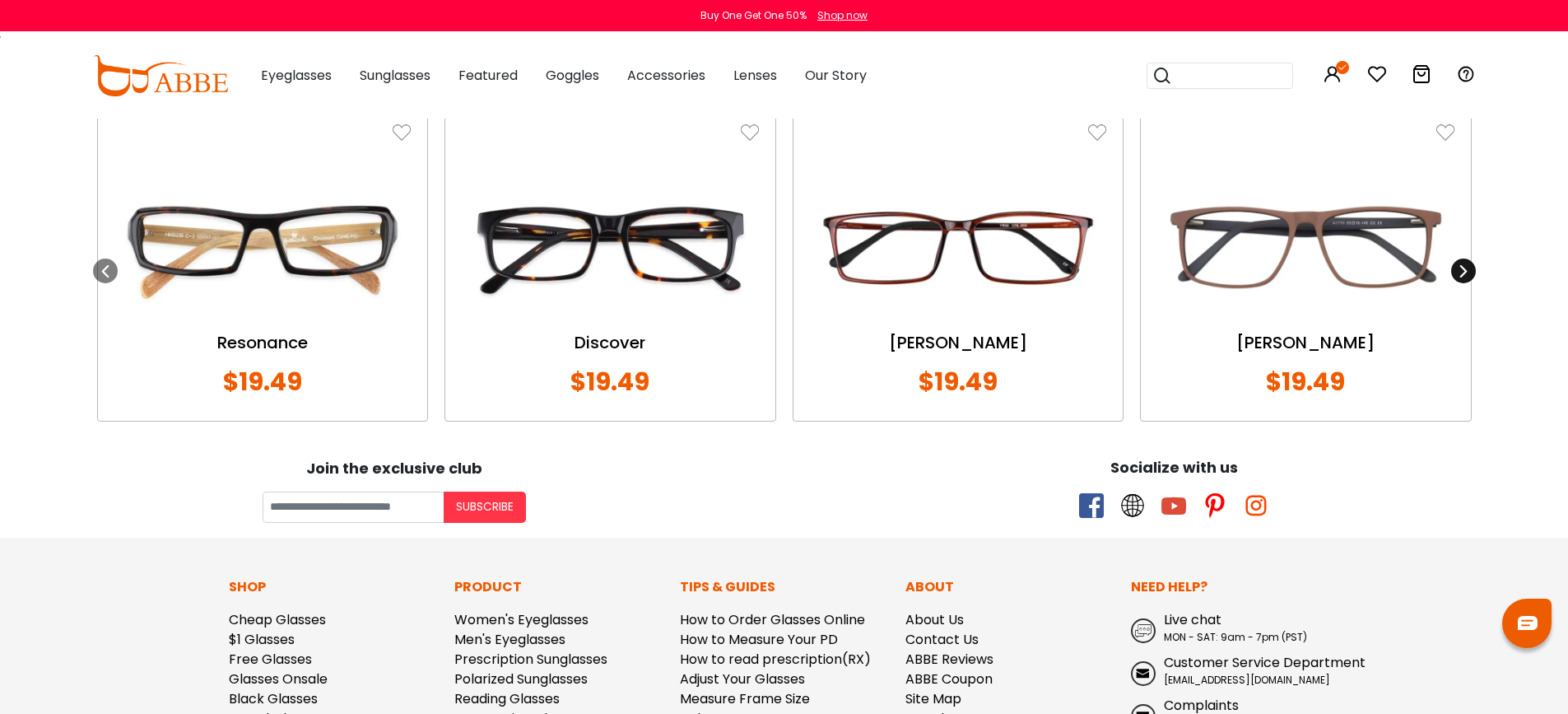
drag, startPoint x: 1565, startPoint y: 325, endPoint x: 1466, endPoint y: 314, distance: 99.6
click at [1466, 278] on icon at bounding box center [1463, 271] width 13 height 13
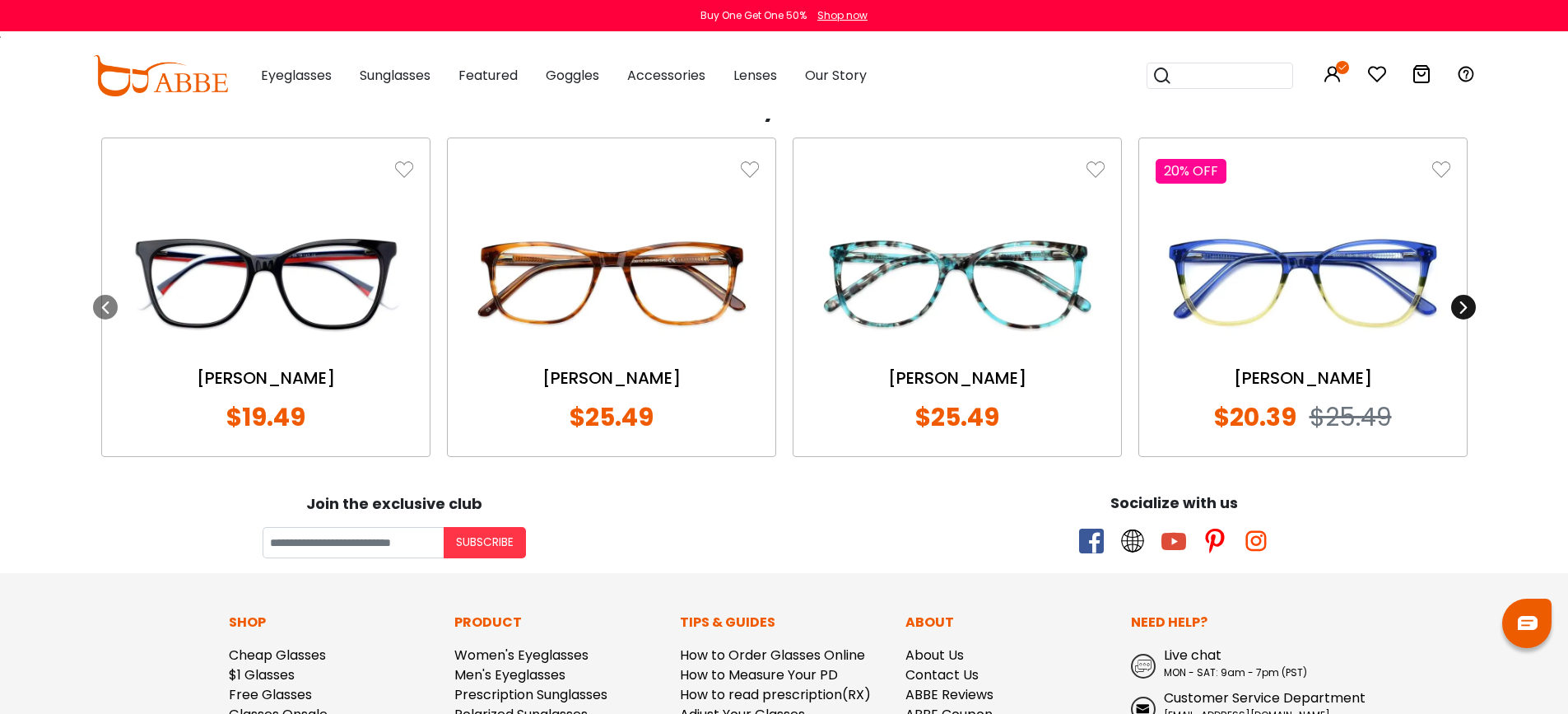
scroll to position [1235, 0]
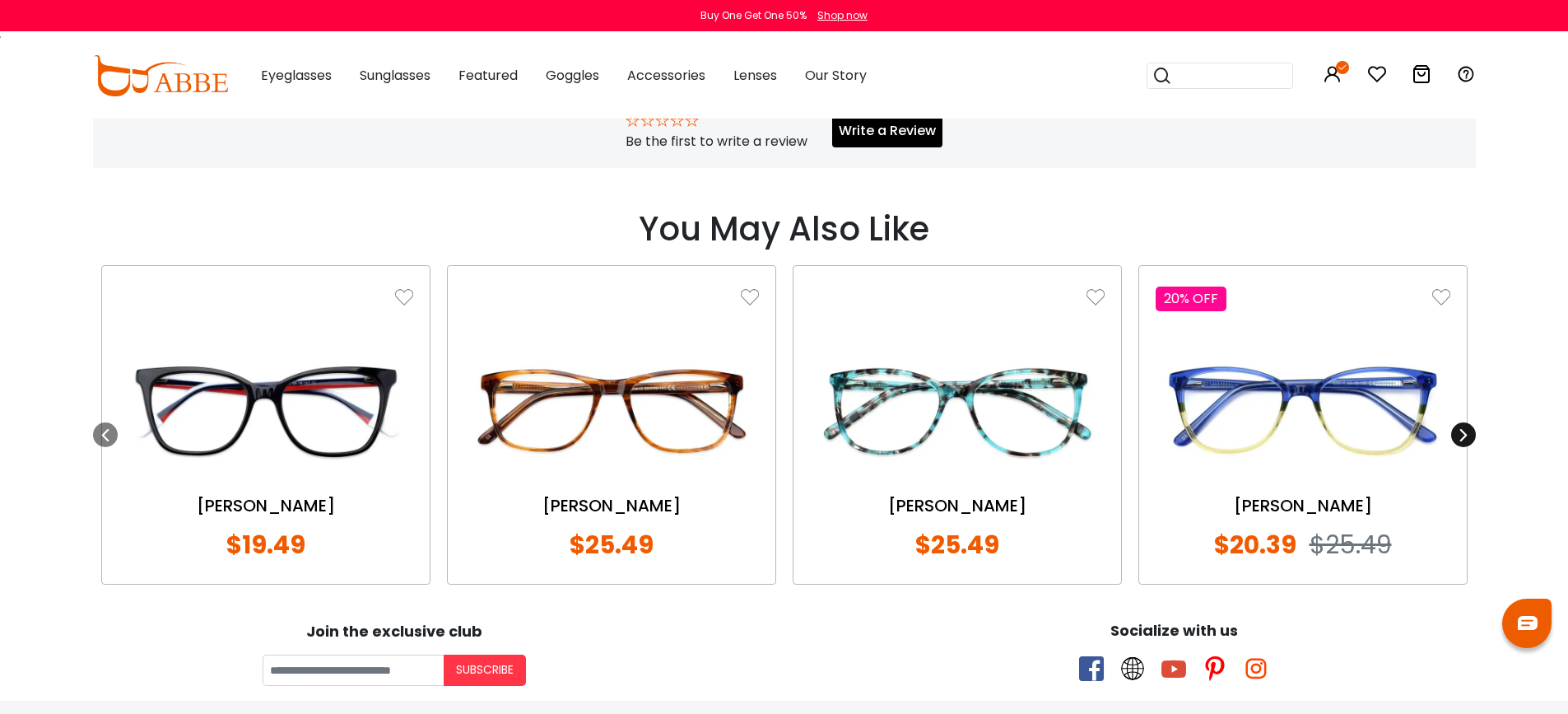
click at [1474, 447] on div at bounding box center [1463, 435] width 24 height 24
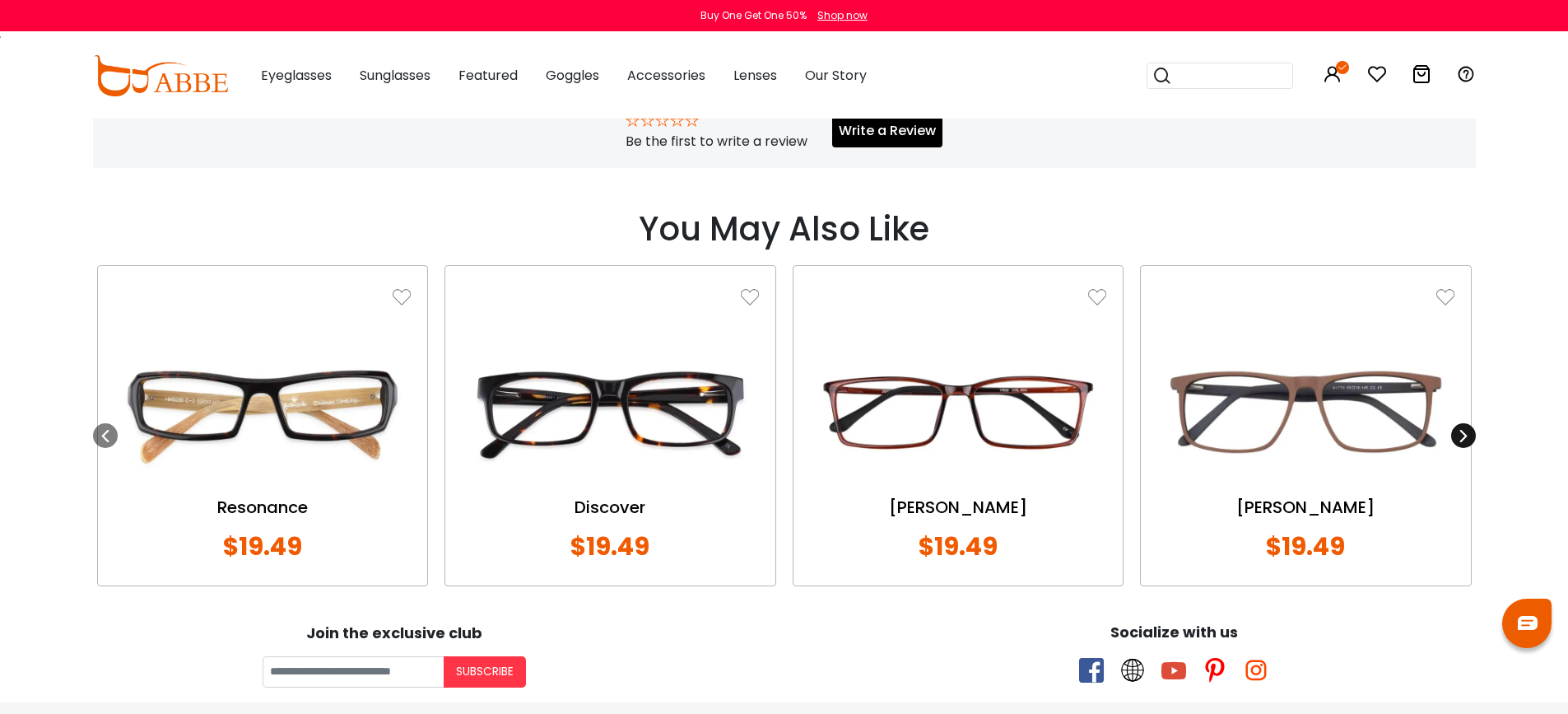
click at [1474, 448] on div at bounding box center [1463, 436] width 24 height 24
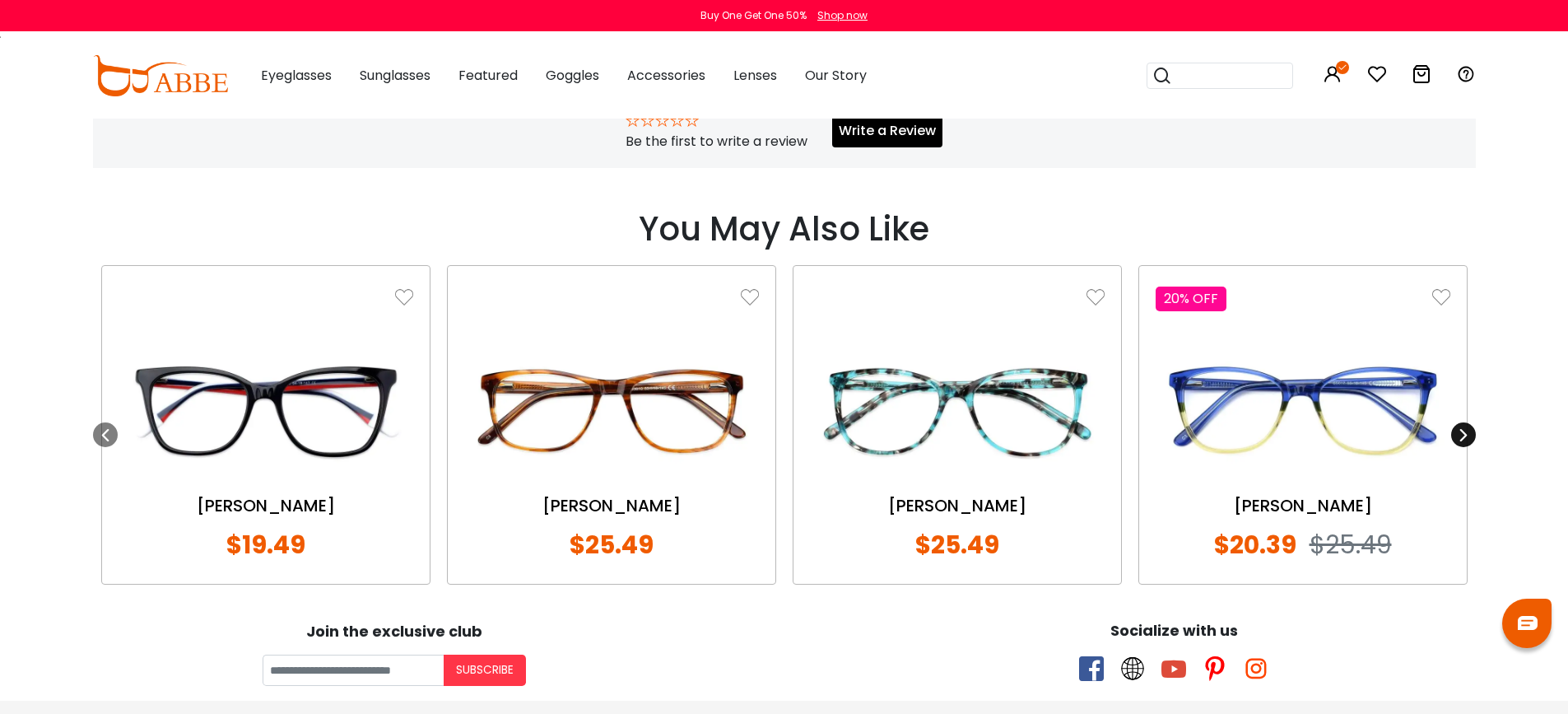
click at [1474, 447] on div at bounding box center [1463, 435] width 24 height 24
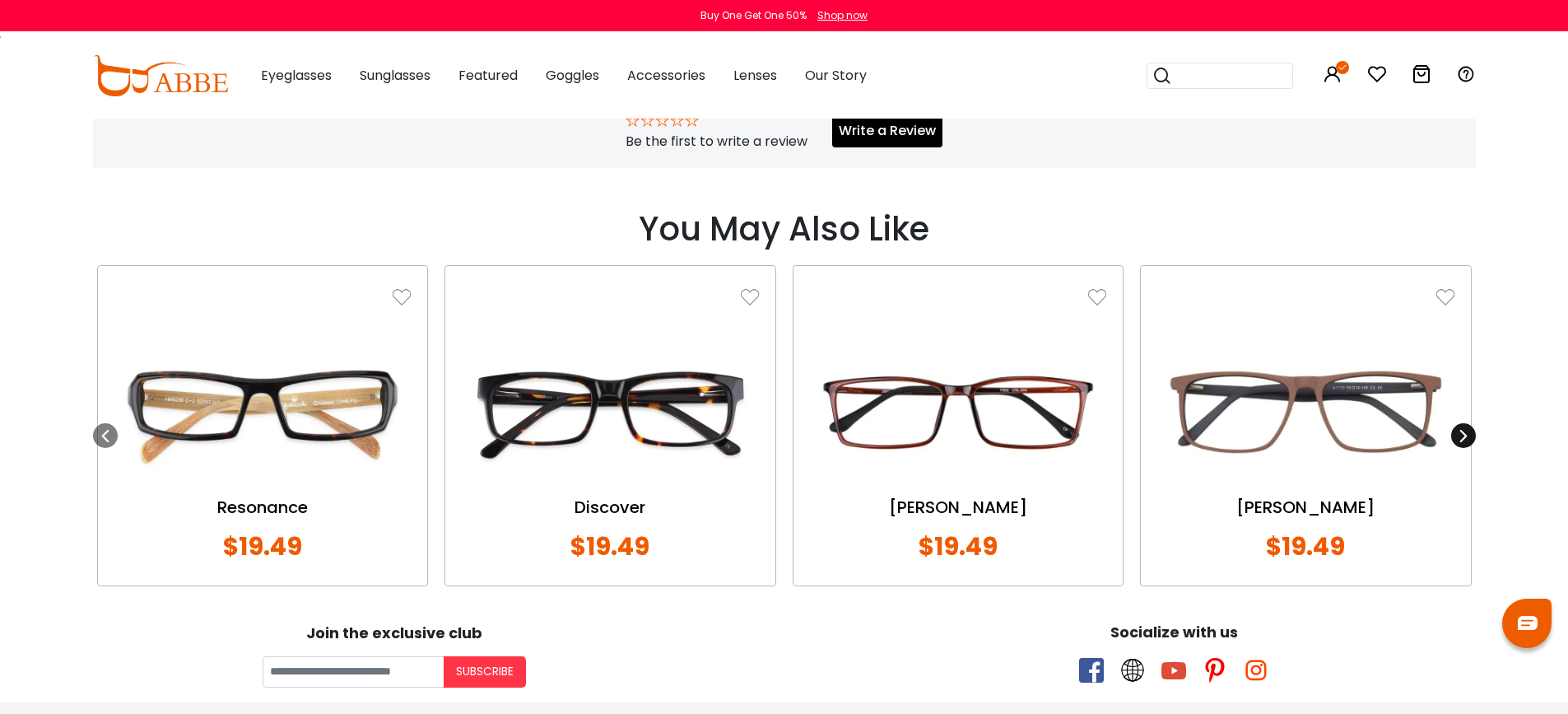
click at [1474, 448] on div at bounding box center [1463, 436] width 24 height 24
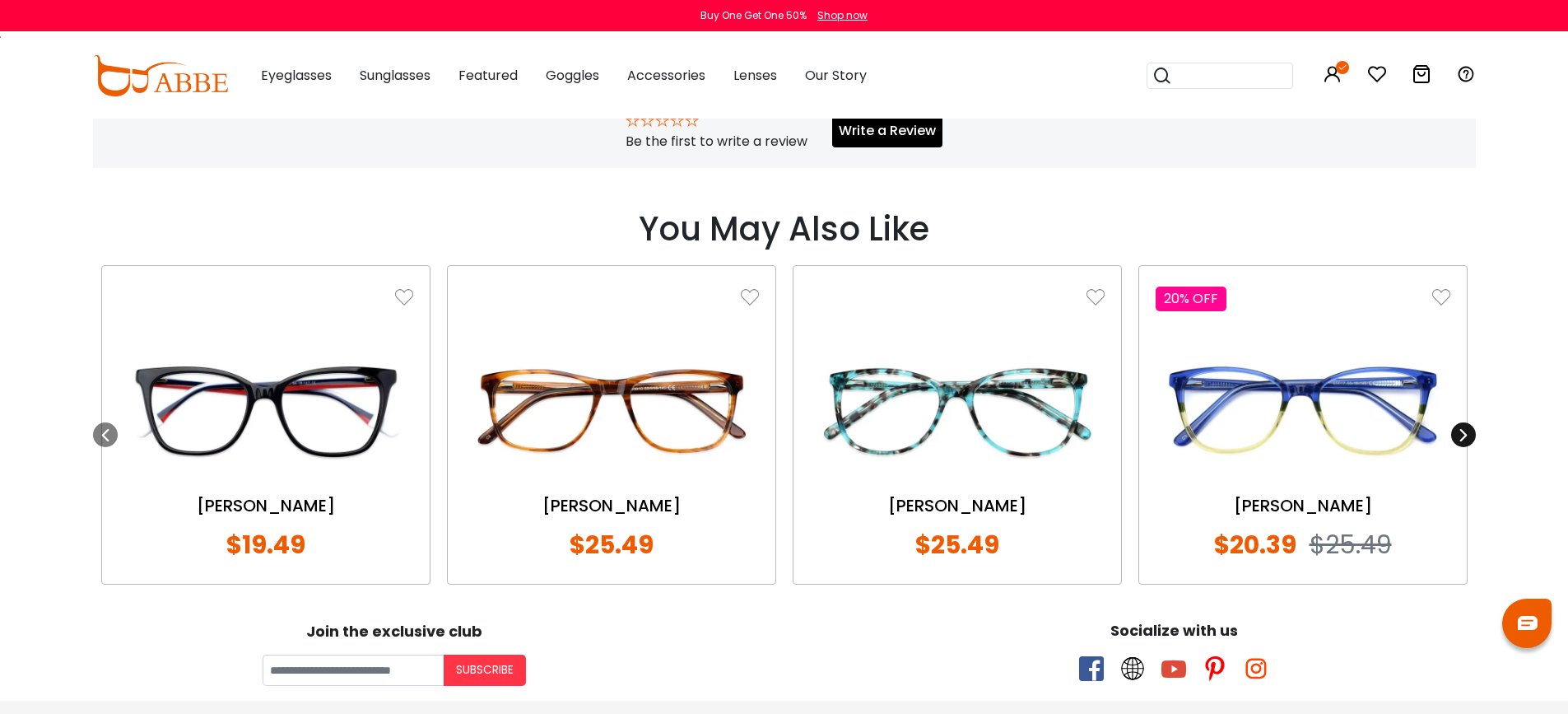
click at [1474, 447] on div at bounding box center [1463, 435] width 24 height 24
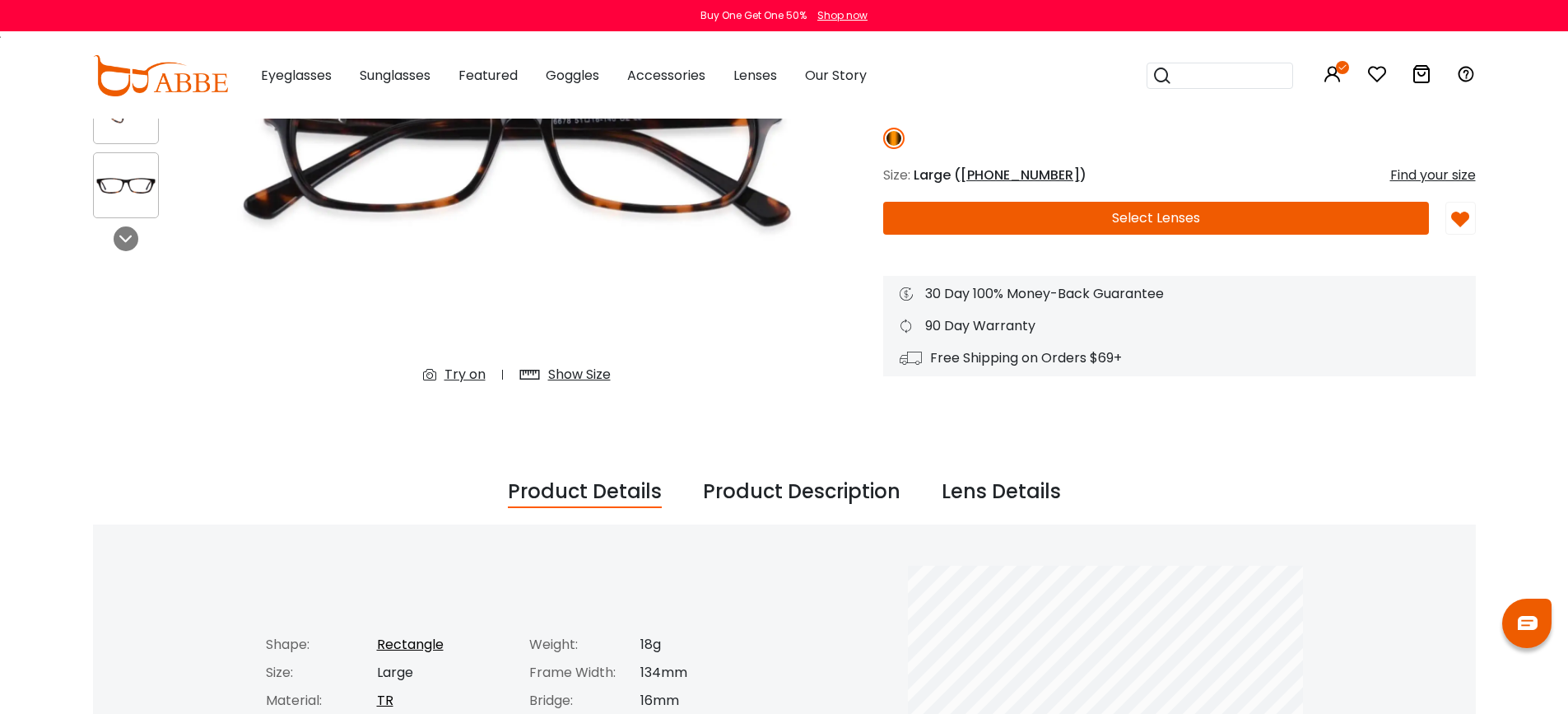
scroll to position [247, 0]
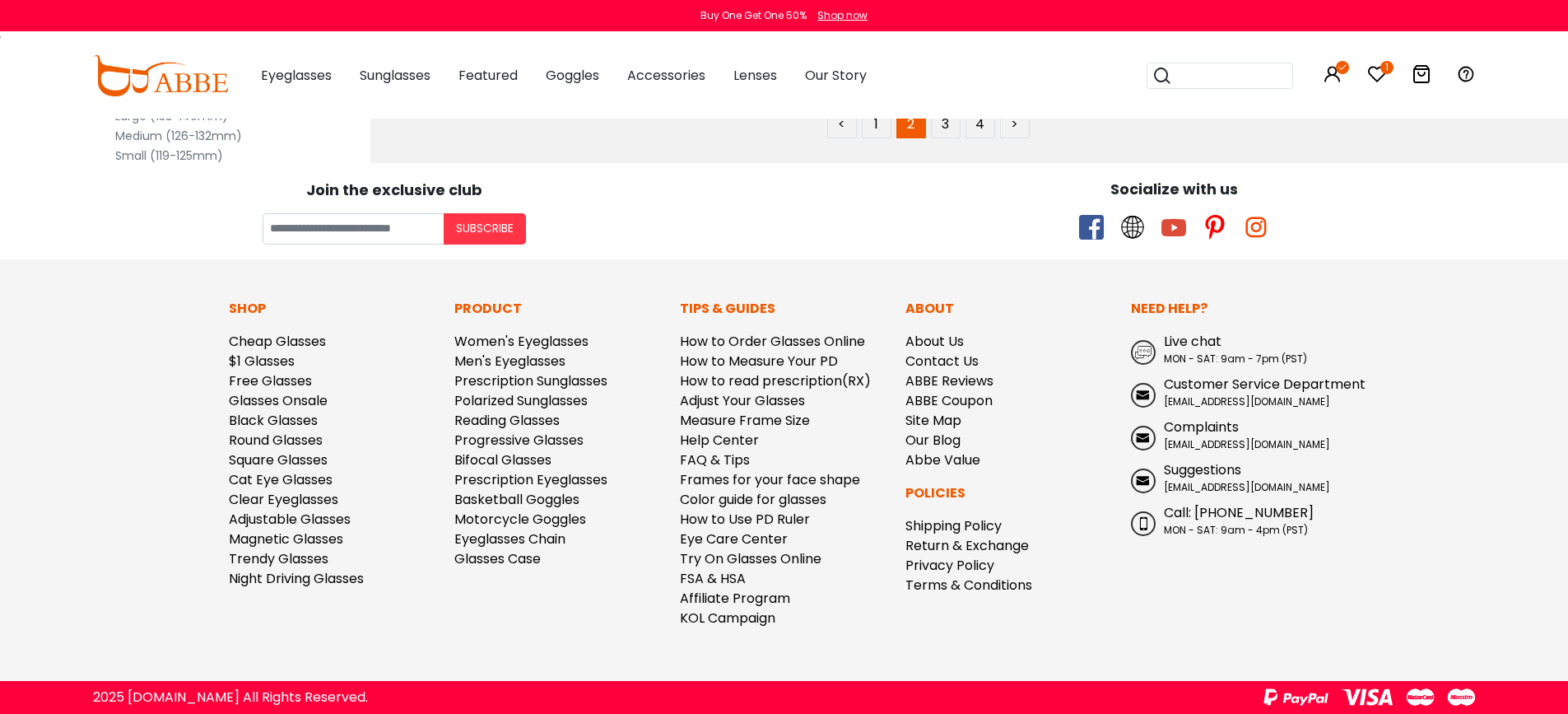
scroll to position [10047, 0]
click at [940, 139] on link "3" at bounding box center [946, 124] width 30 height 30
click at [983, 139] on link "4" at bounding box center [981, 124] width 30 height 30
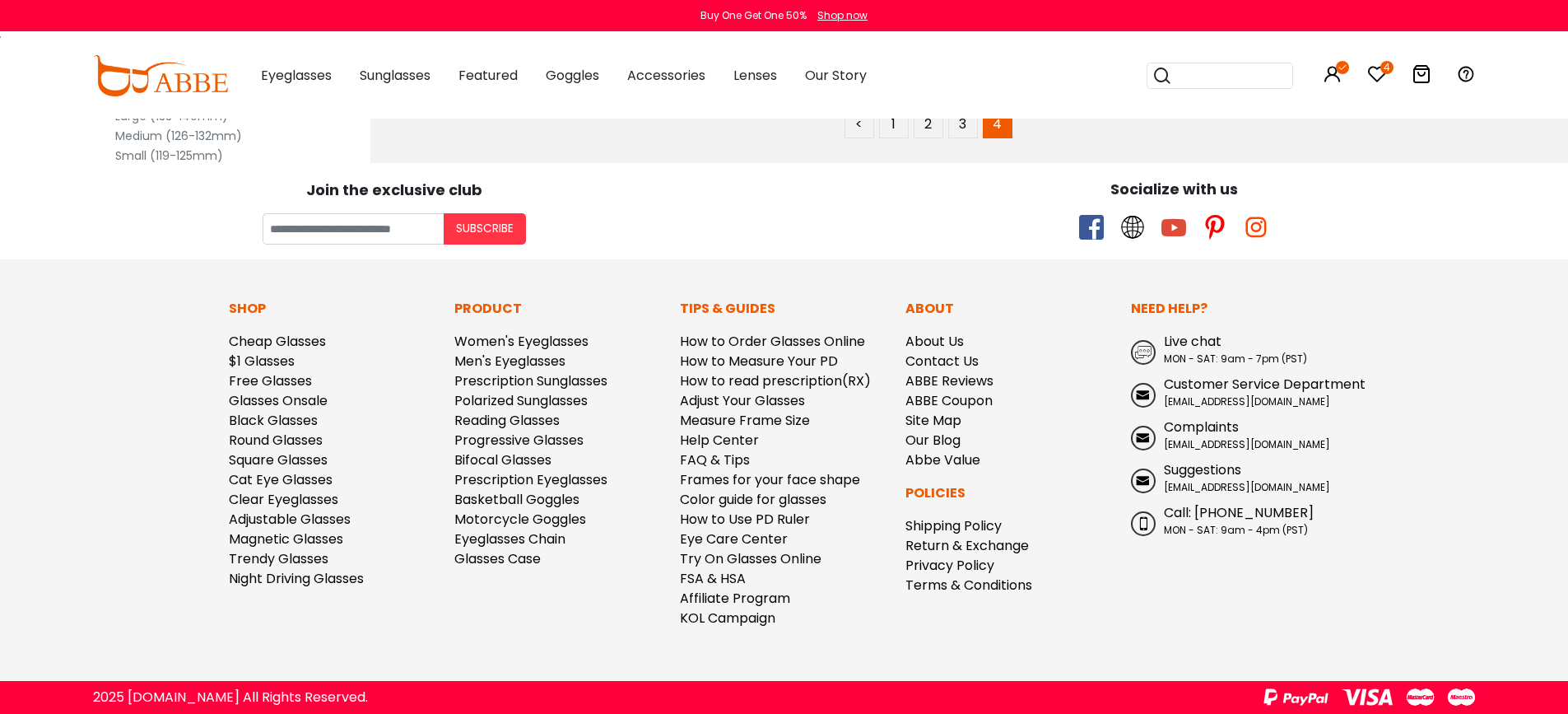
click at [157, 86] on img at bounding box center [161, 75] width 135 height 41
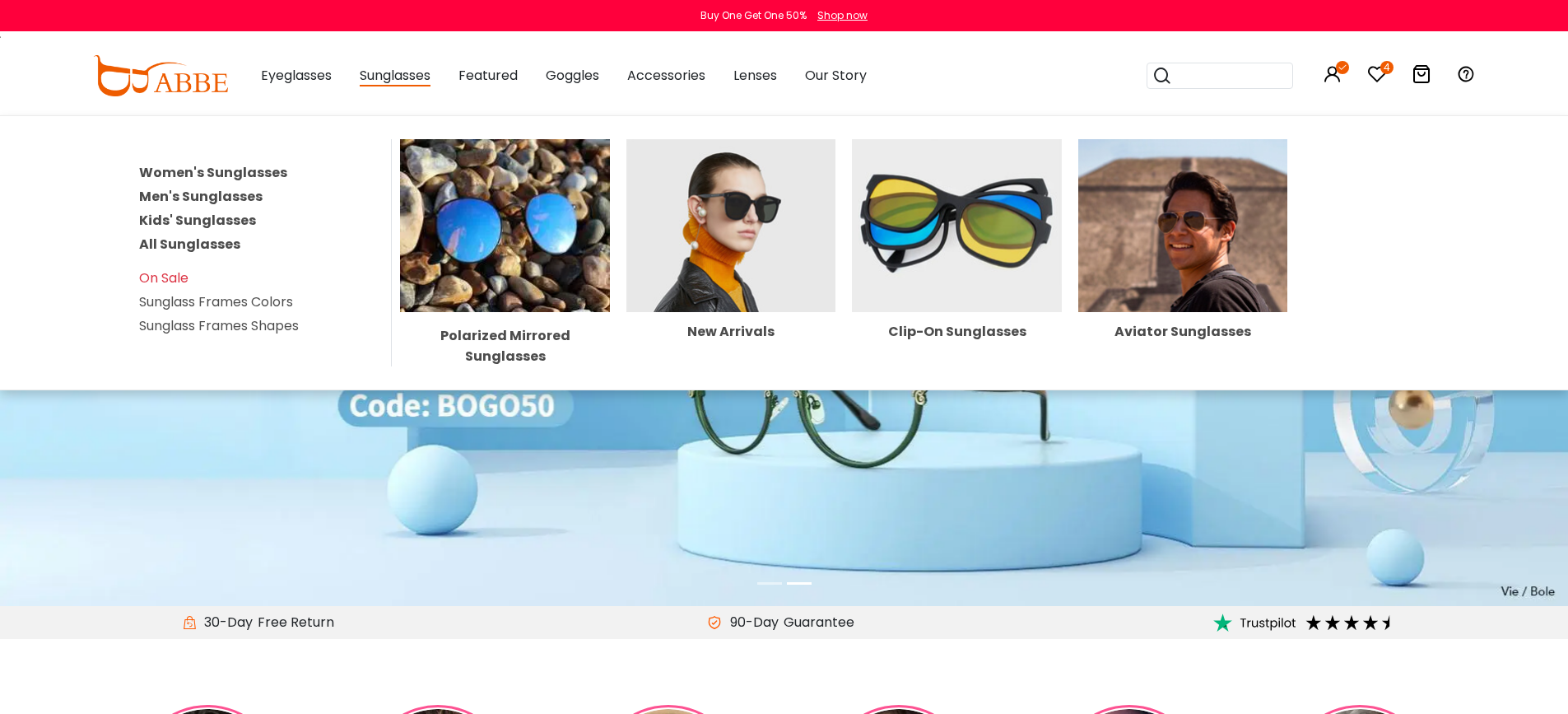
click at [180, 254] on link "All Sunglasses" at bounding box center [189, 244] width 101 height 19
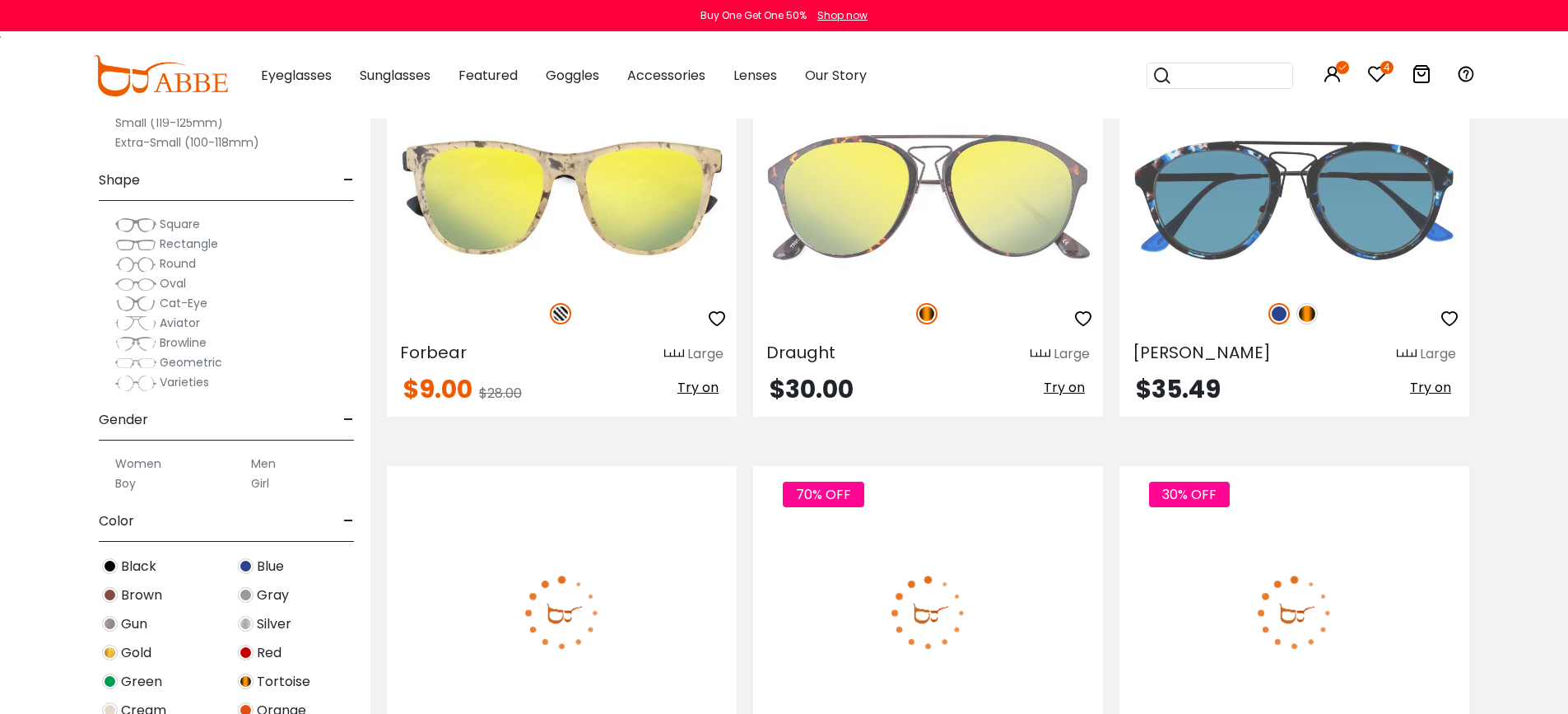
scroll to position [4035, 0]
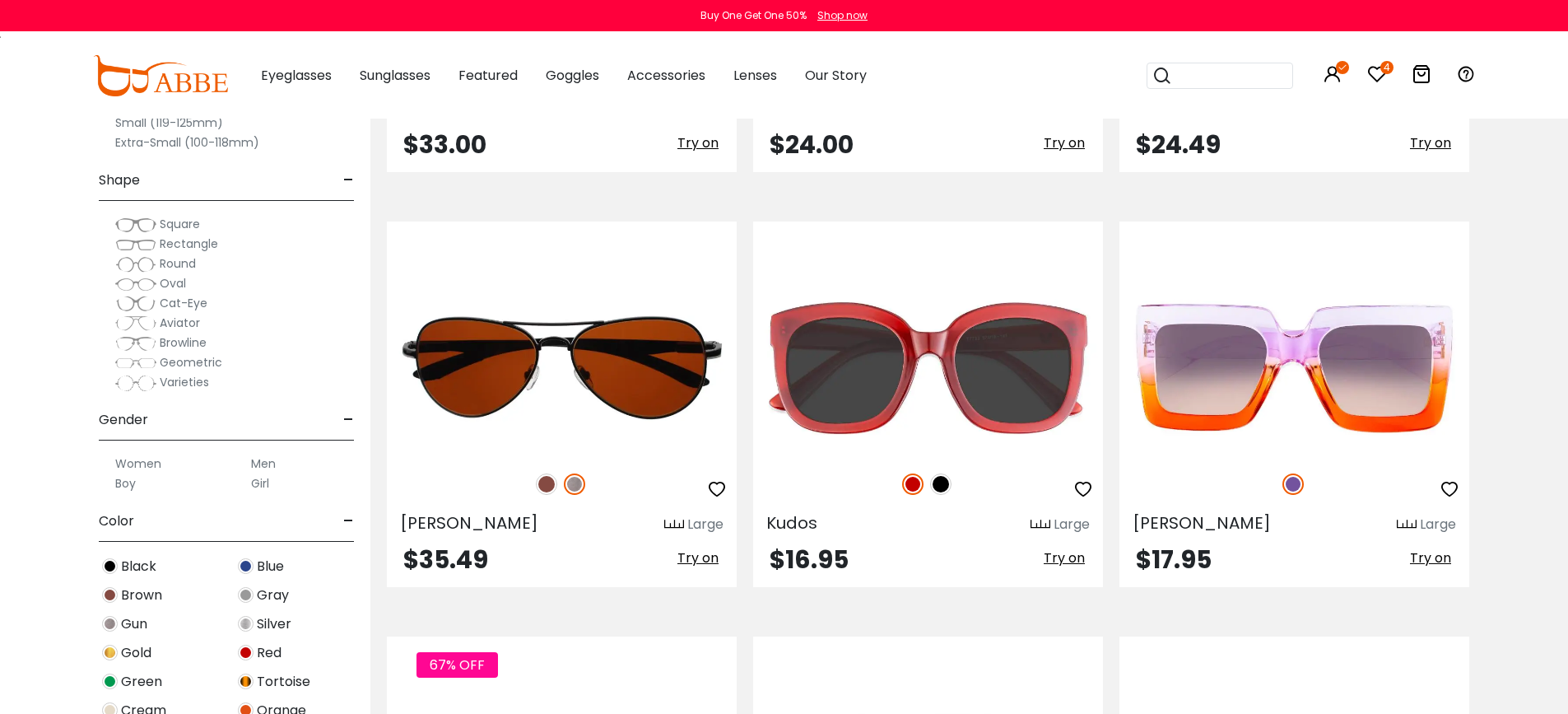
click at [139, 474] on label "Women" at bounding box center [138, 463] width 46 height 20
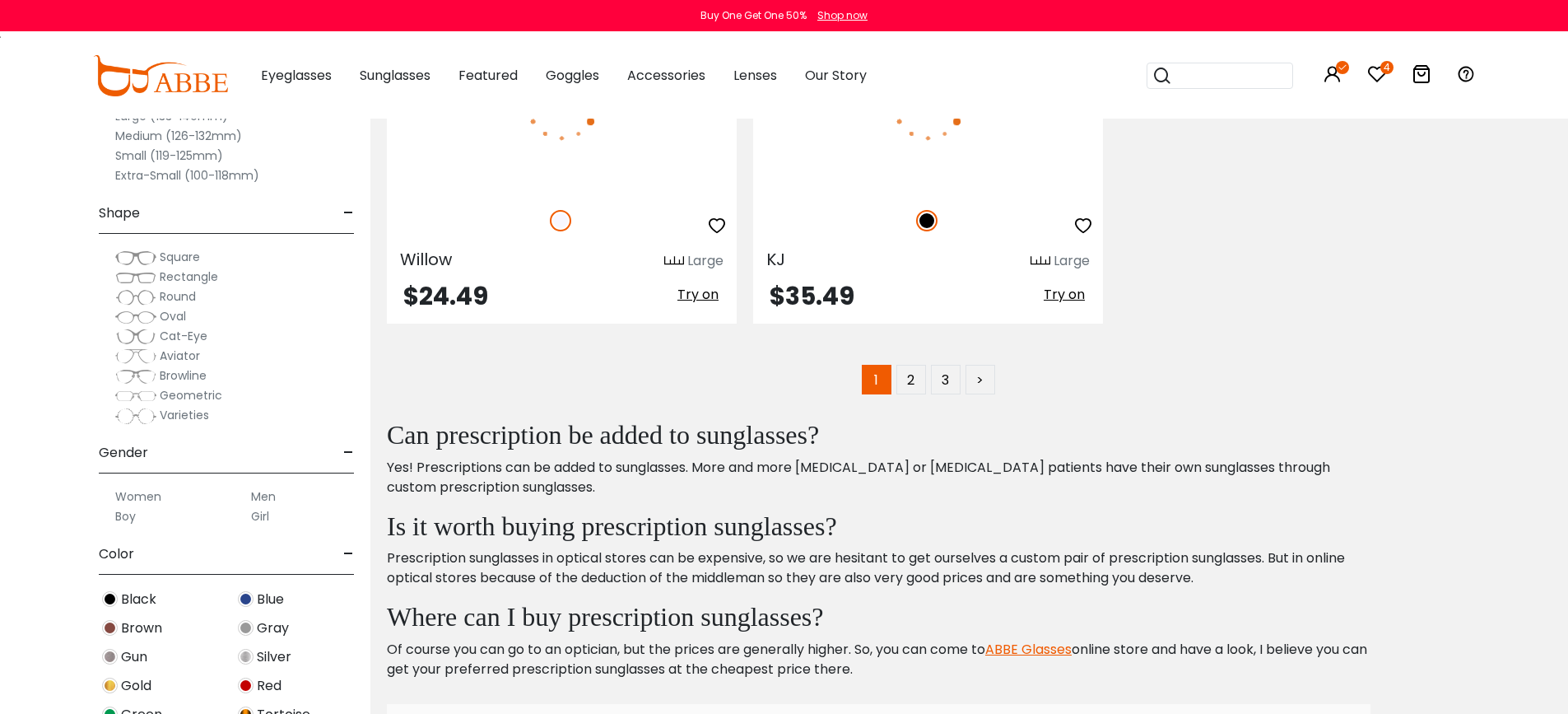
scroll to position [8812, 0]
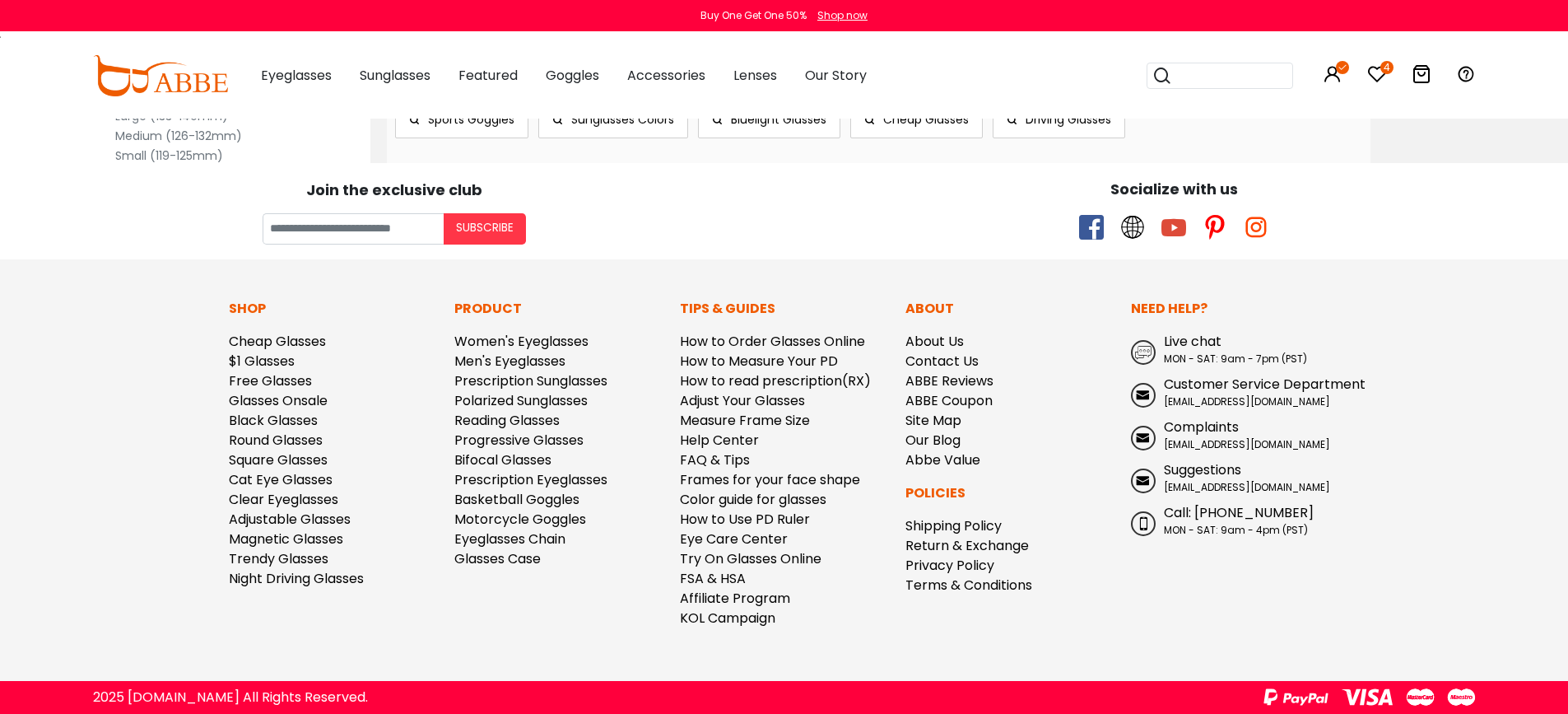
scroll to position [10047, 0]
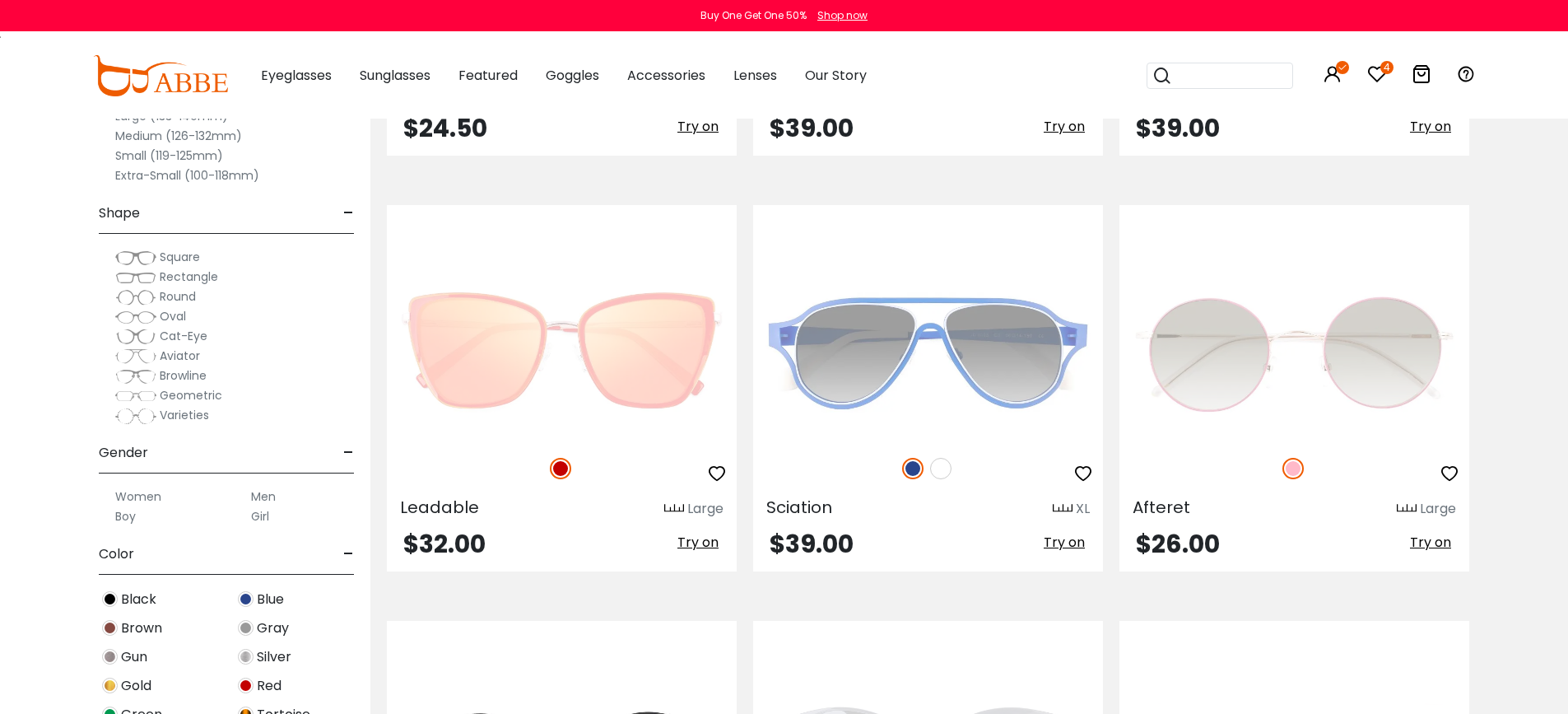
scroll to position [3047, 0]
